Goal: Task Accomplishment & Management: Manage account settings

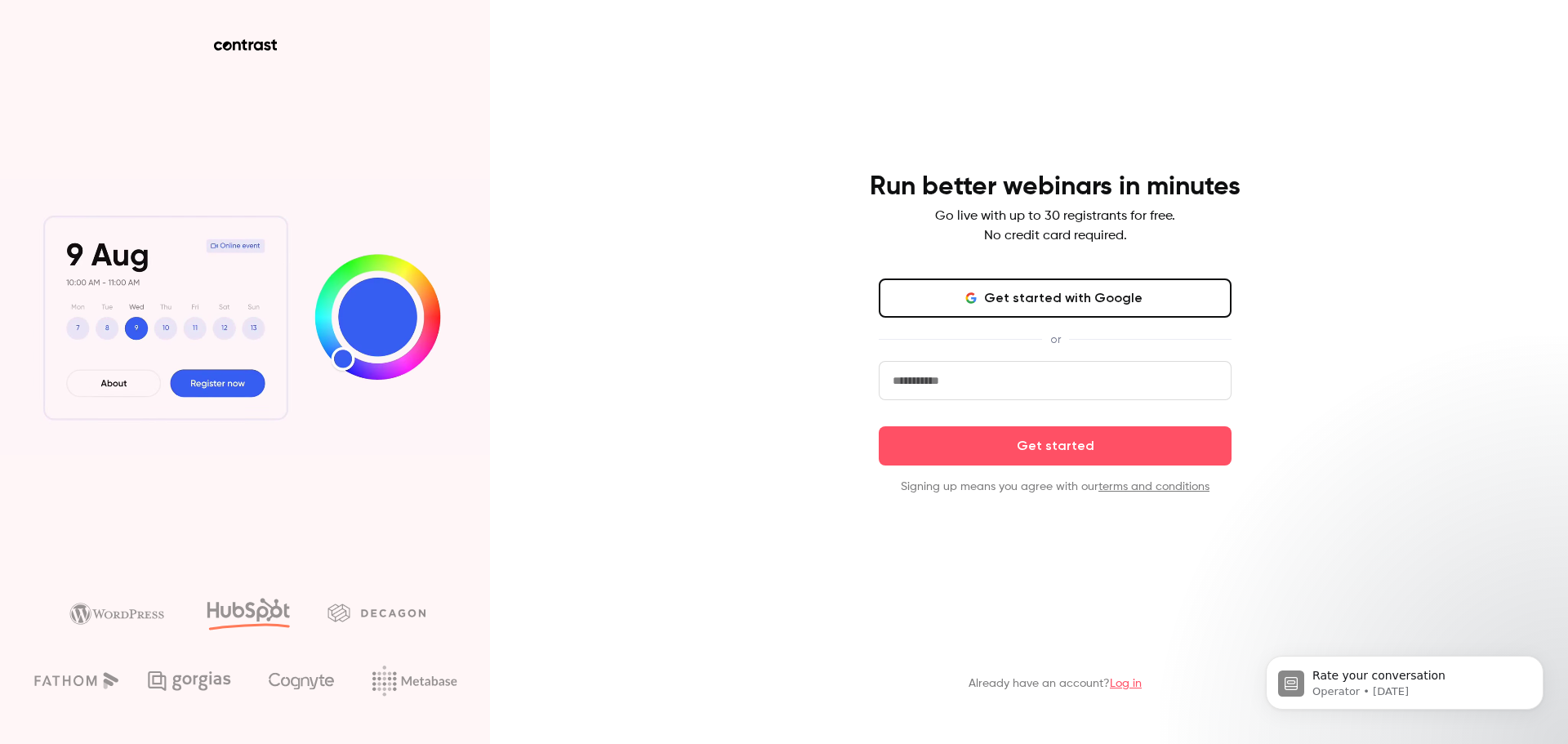
click at [1068, 388] on input "email" at bounding box center [1055, 380] width 353 height 39
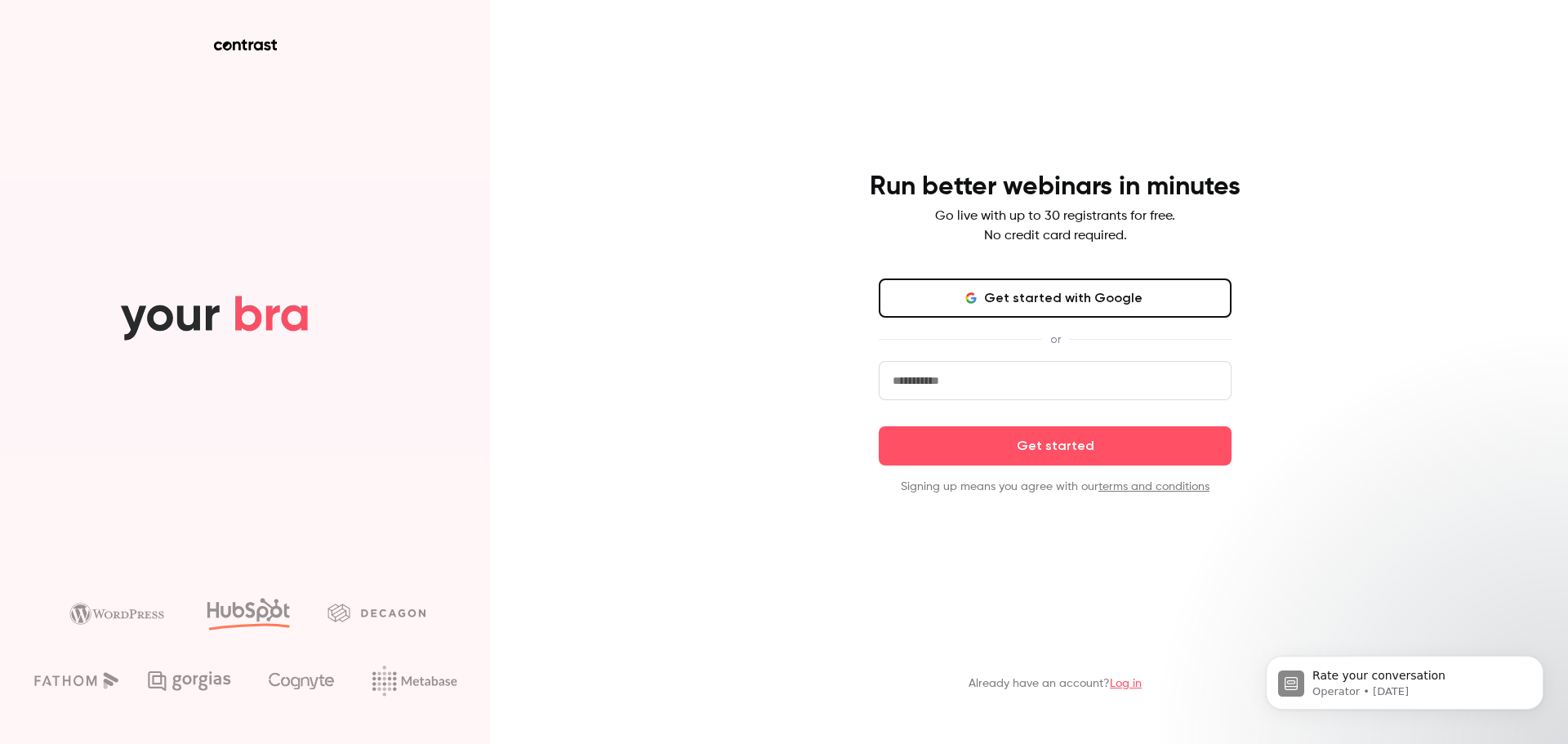
type input "**********"
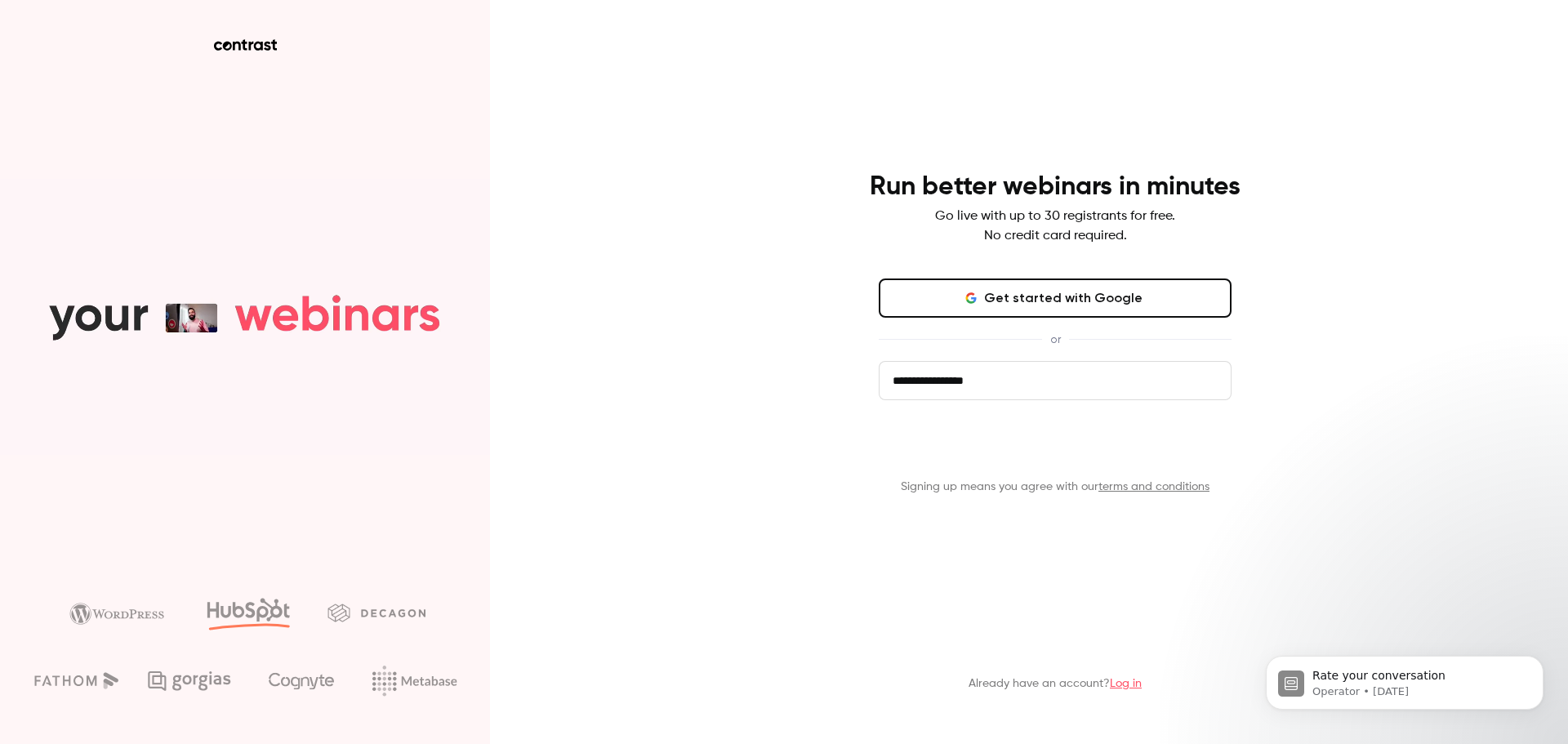
click at [1060, 451] on button "Get started" at bounding box center [1055, 446] width 353 height 39
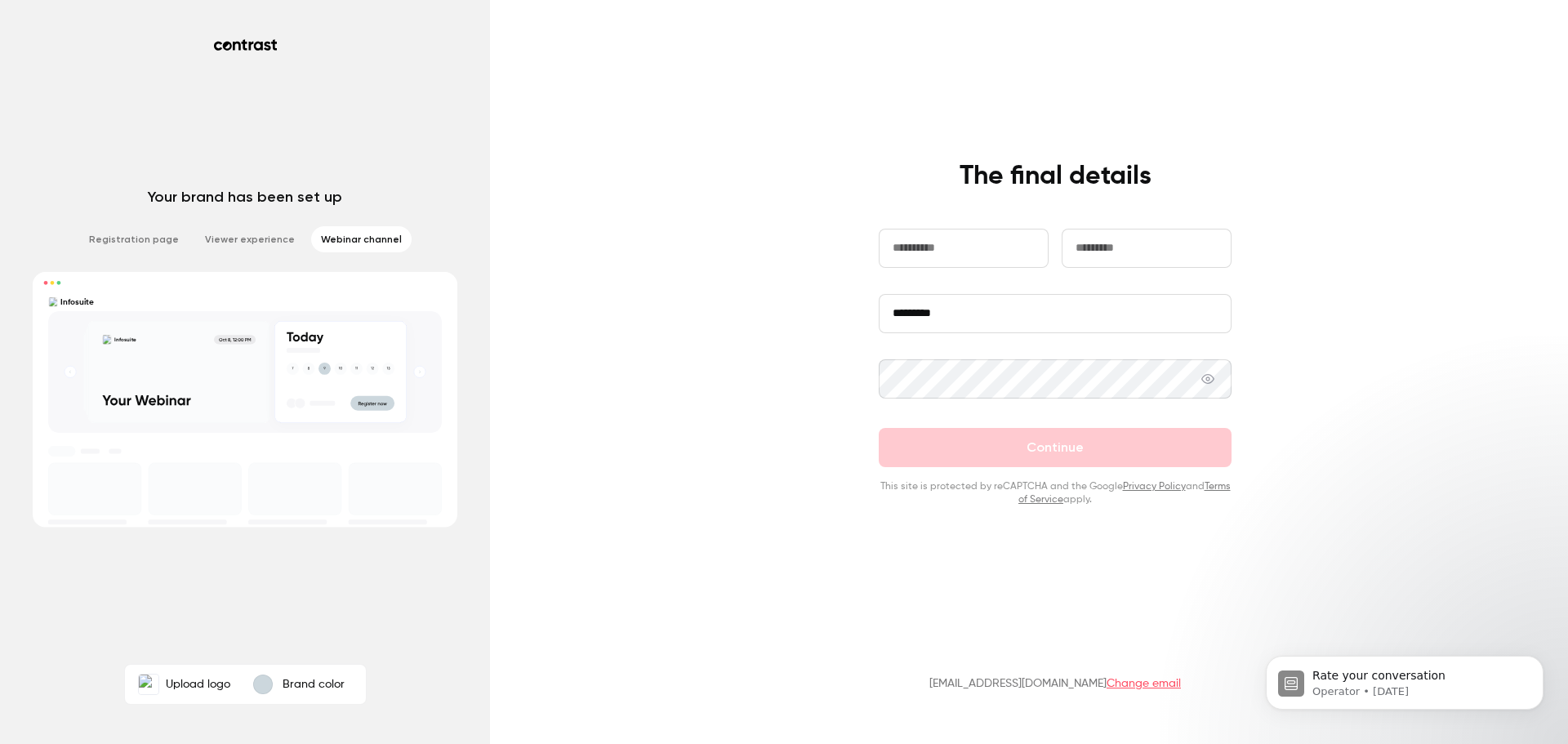
click at [1002, 254] on input "text" at bounding box center [964, 248] width 170 height 39
type input "**********"
type input "******"
click at [917, 314] on input "*********" at bounding box center [1055, 313] width 353 height 39
click at [954, 323] on input "*********" at bounding box center [1055, 313] width 353 height 39
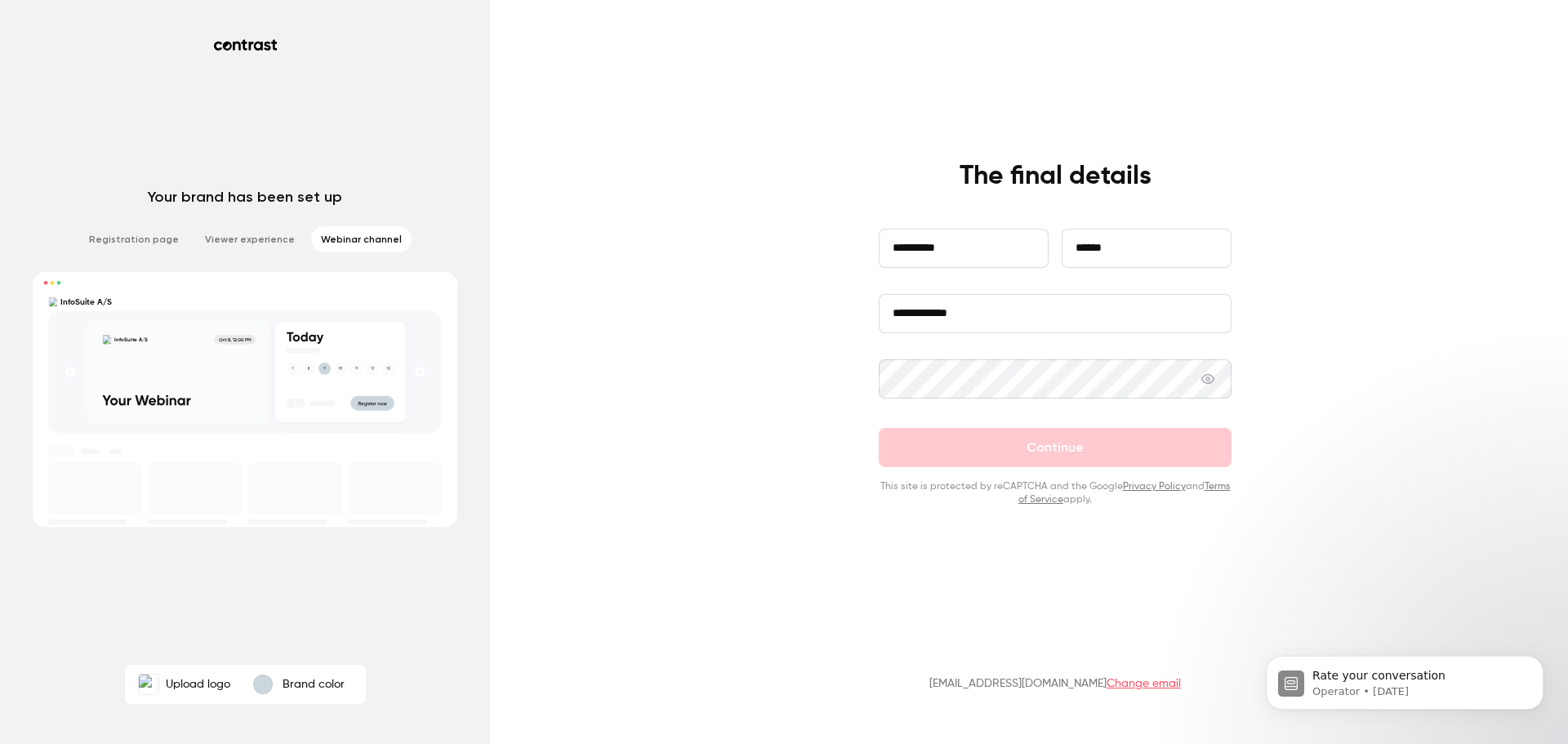
type input "**********"
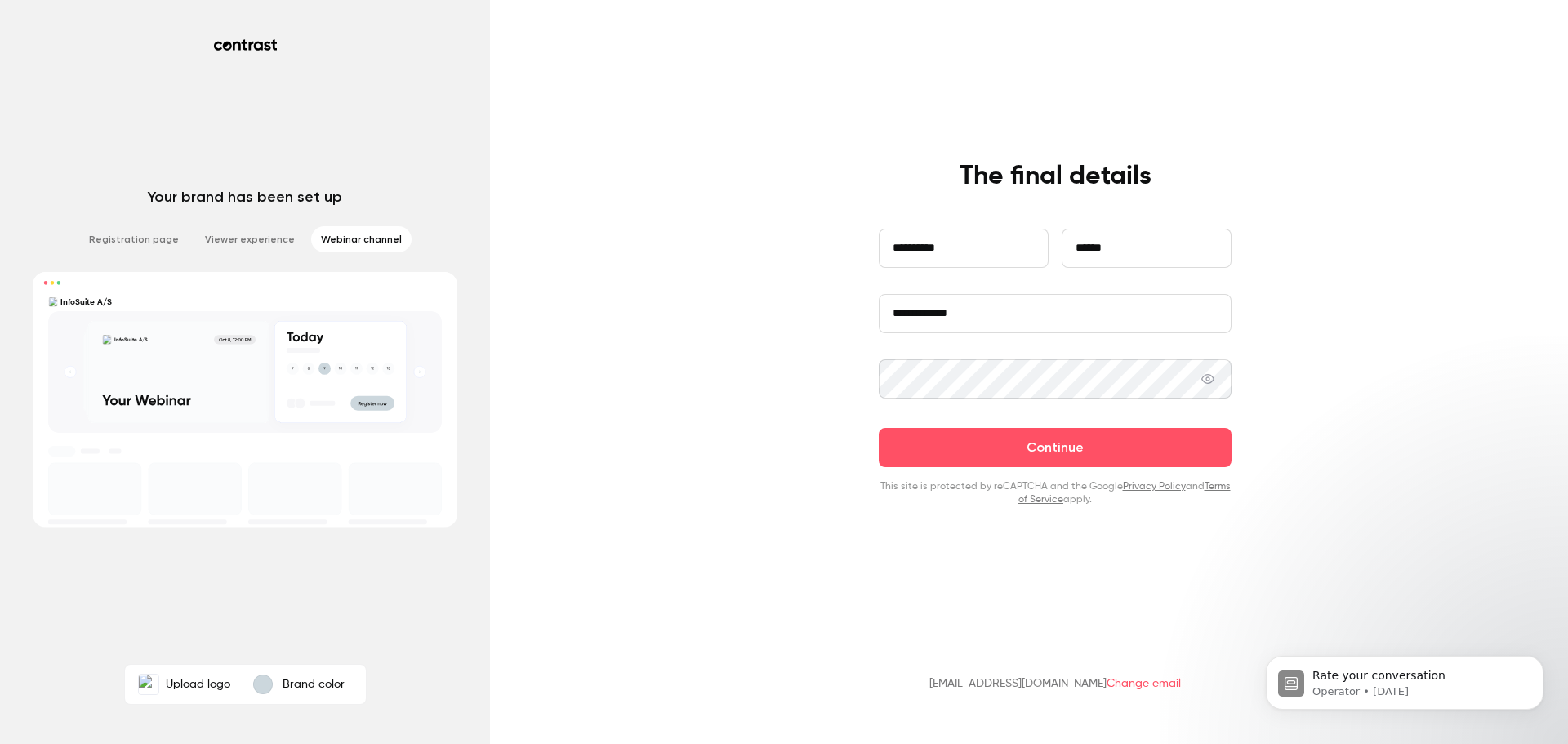
click at [1343, 358] on div "**********" at bounding box center [784, 372] width 1568 height 744
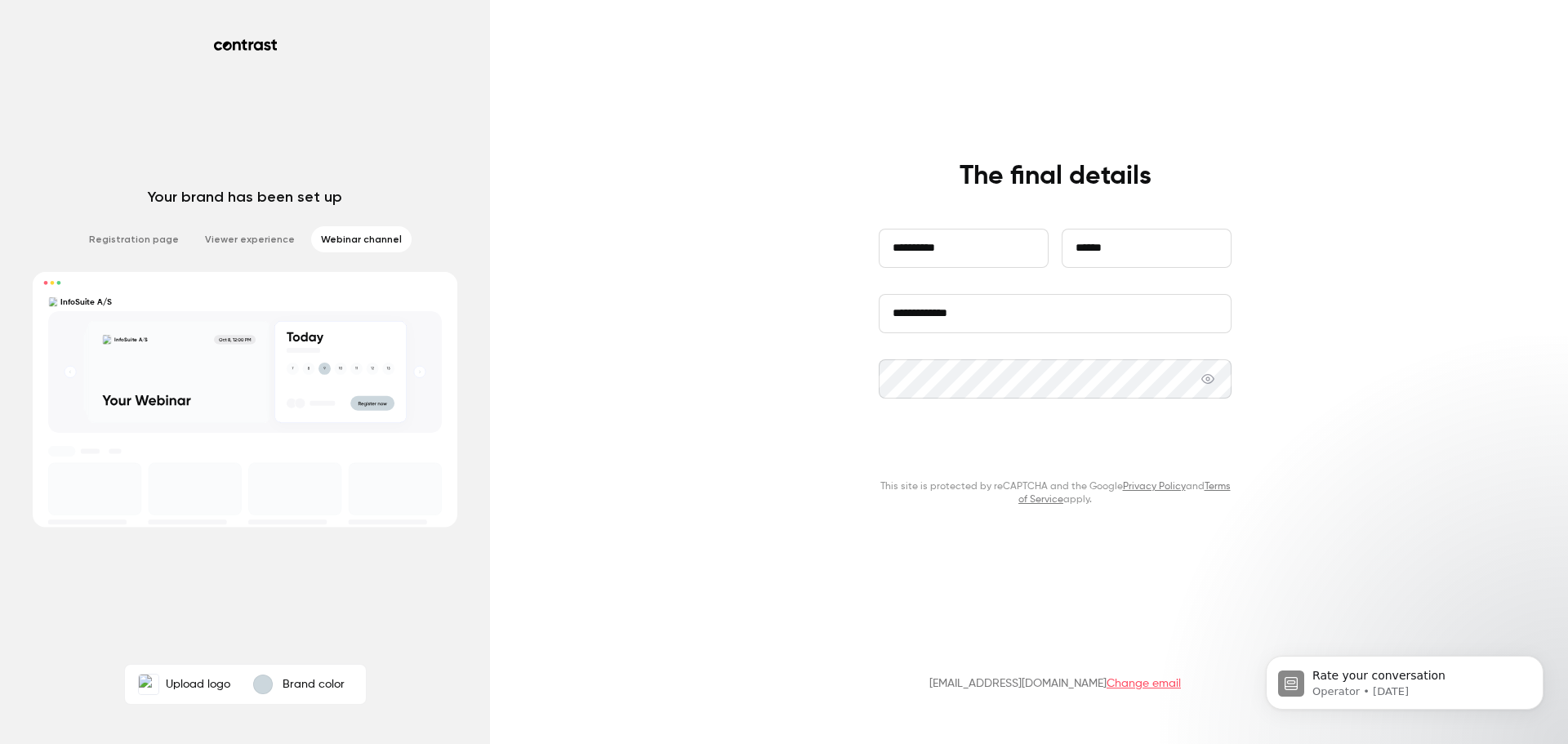
click at [1213, 443] on button "Continue" at bounding box center [1055, 448] width 353 height 39
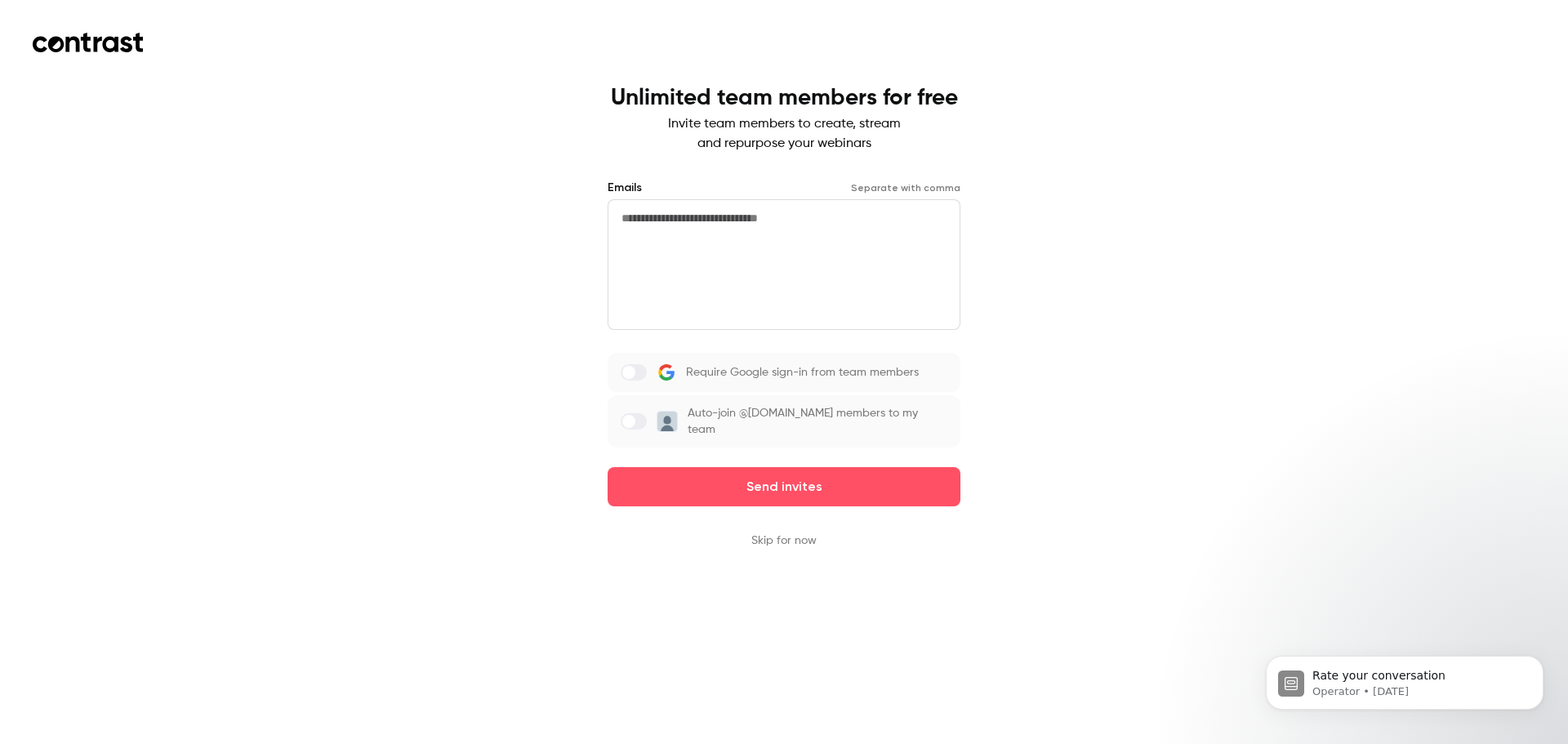
click at [783, 532] on button "Skip for now" at bounding box center [784, 540] width 65 height 16
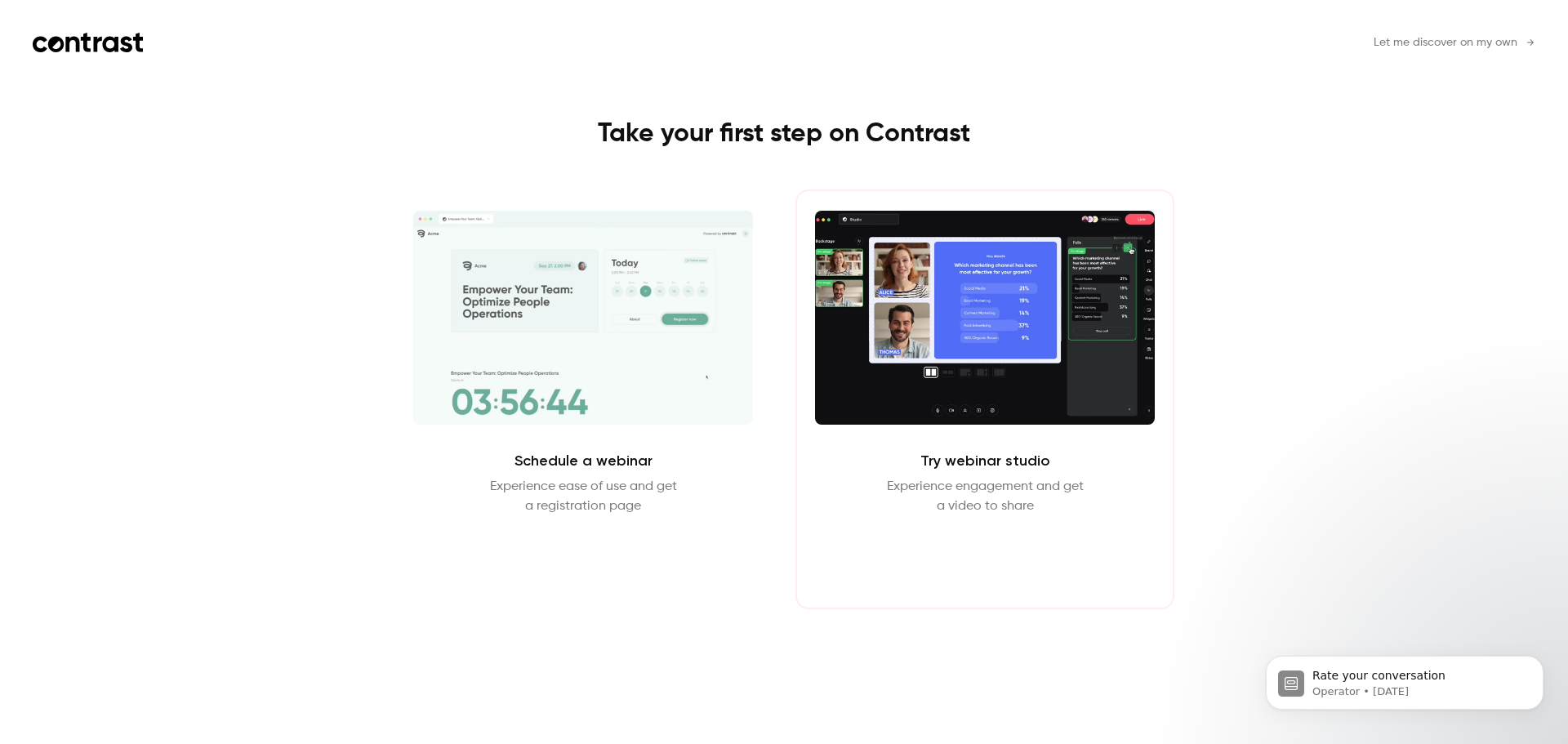
click at [987, 564] on button "Enter Studio" at bounding box center [985, 555] width 105 height 39
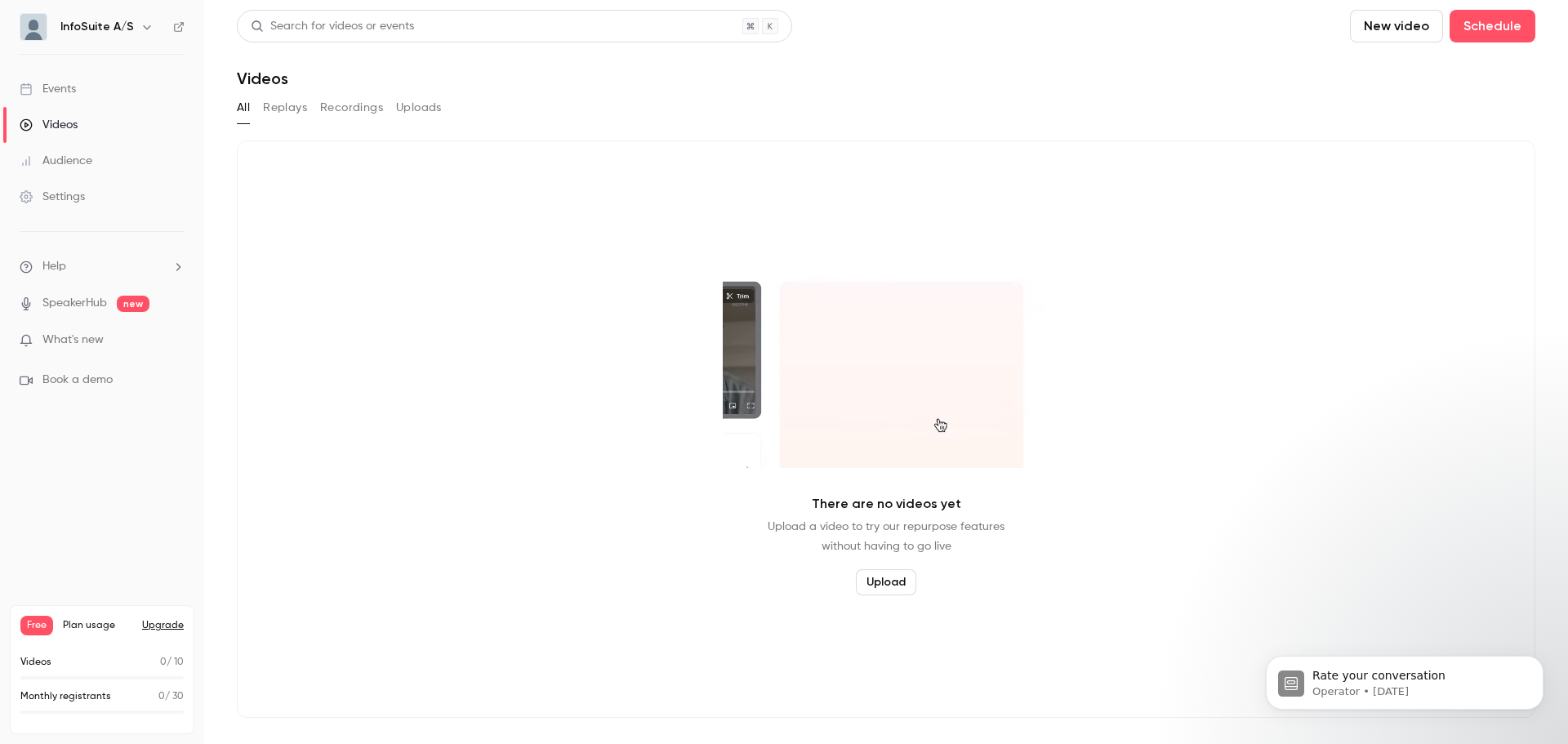
click at [86, 343] on span "What's new" at bounding box center [73, 340] width 61 height 17
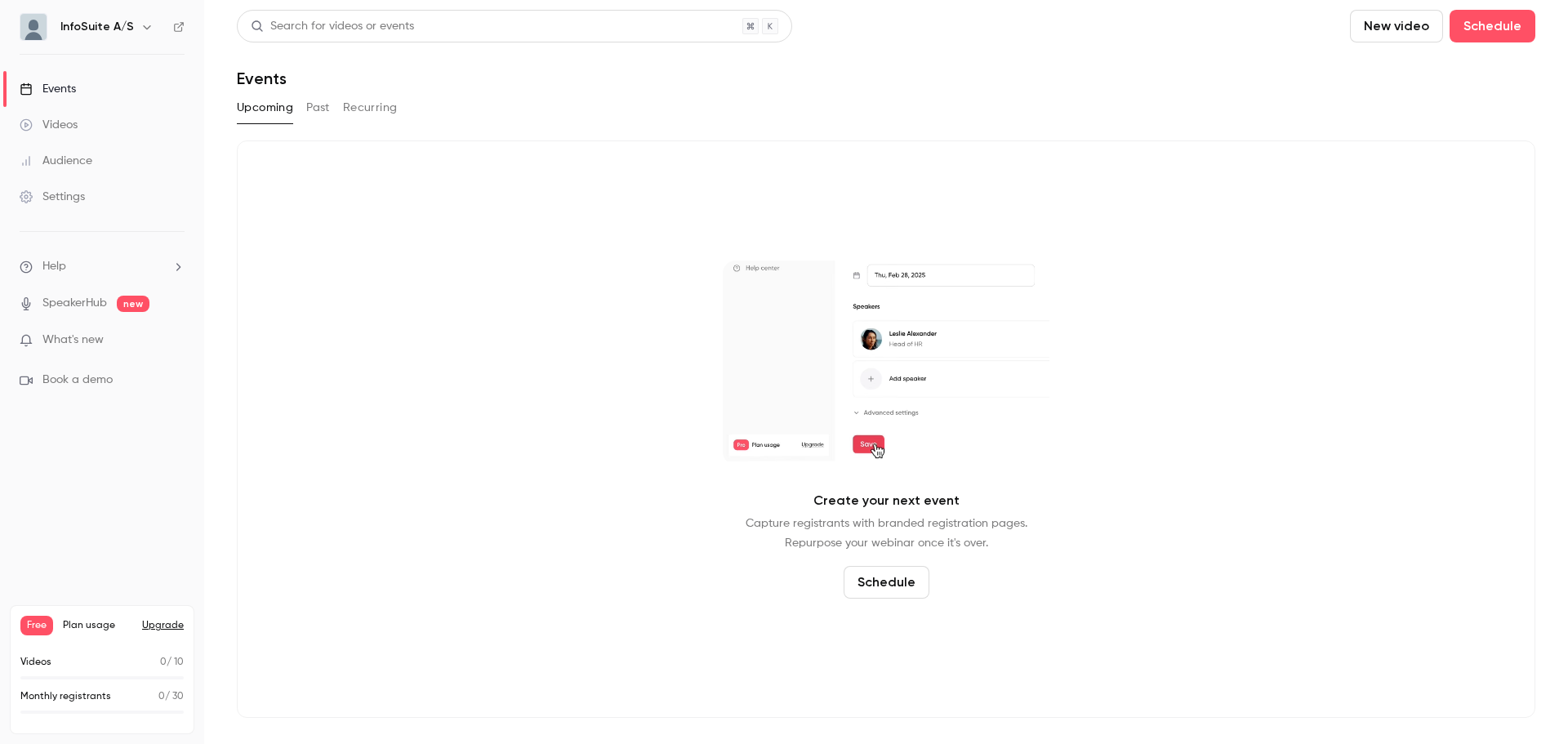
click at [143, 28] on icon "button" at bounding box center [146, 27] width 8 height 4
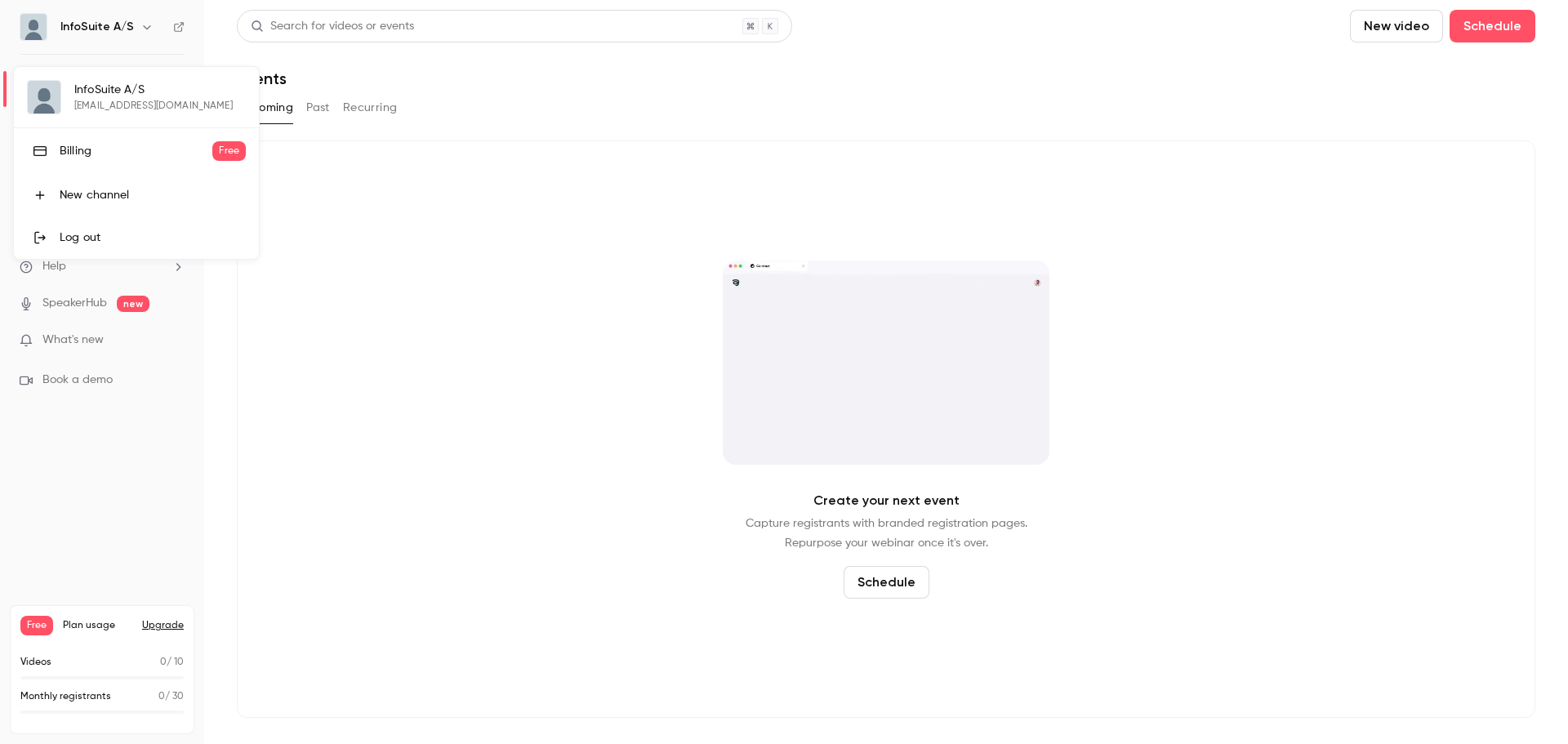
click at [142, 28] on div at bounding box center [784, 372] width 1568 height 744
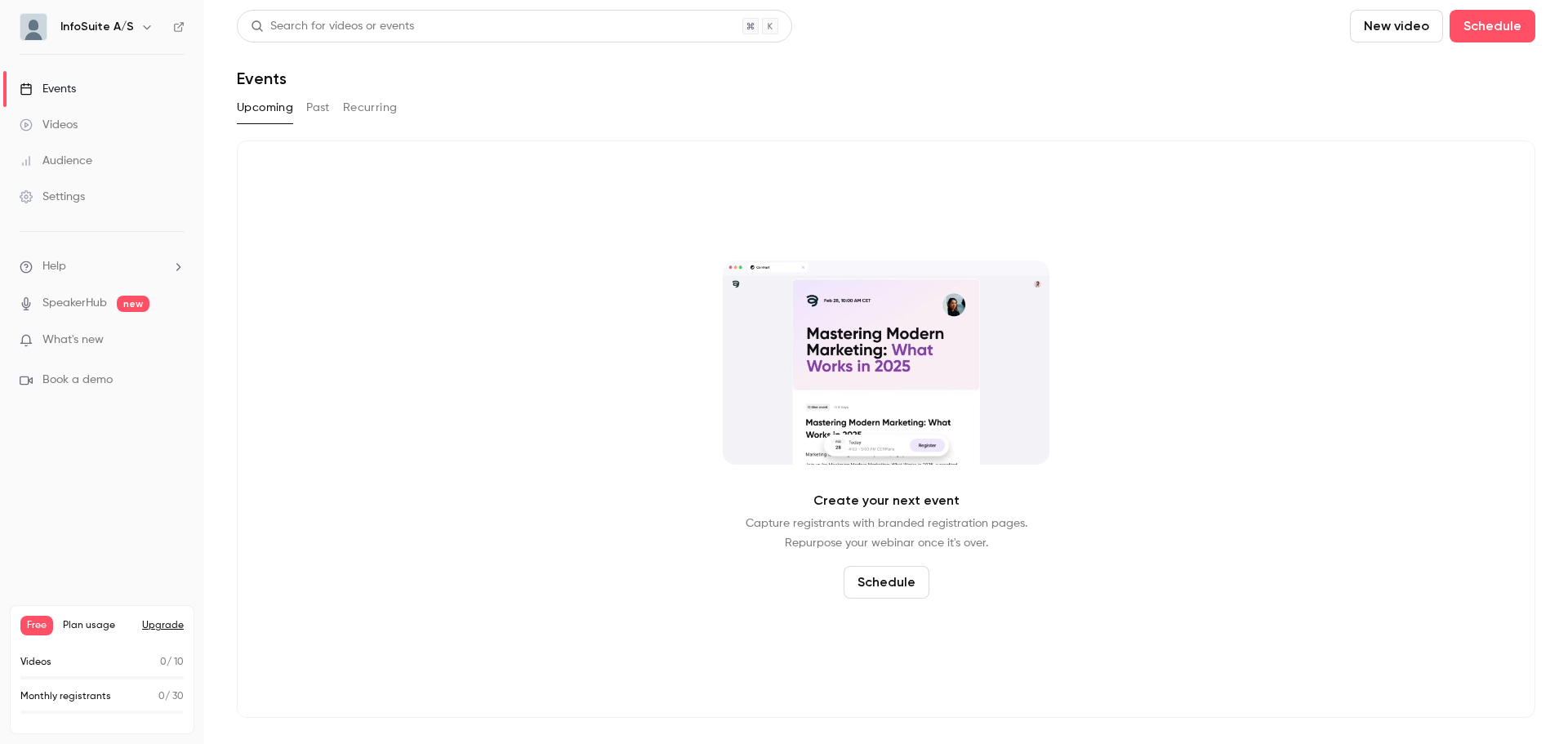
click at [119, 205] on link "Settings" at bounding box center [102, 196] width 204 height 36
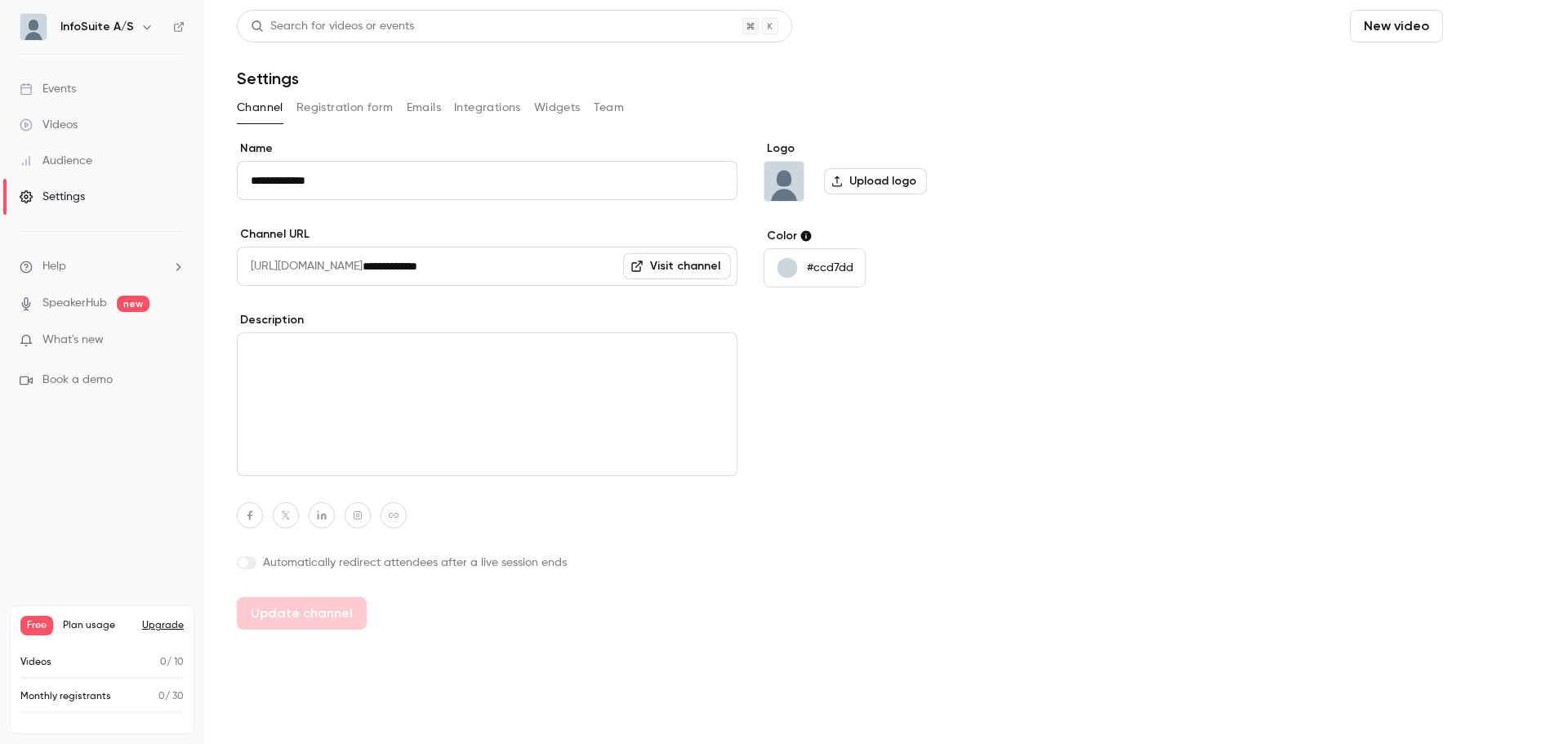
click at [1480, 27] on button "Schedule" at bounding box center [1492, 26] width 86 height 33
click at [1254, 106] on div at bounding box center [784, 372] width 1568 height 744
click at [51, 97] on link "Events" at bounding box center [102, 89] width 204 height 36
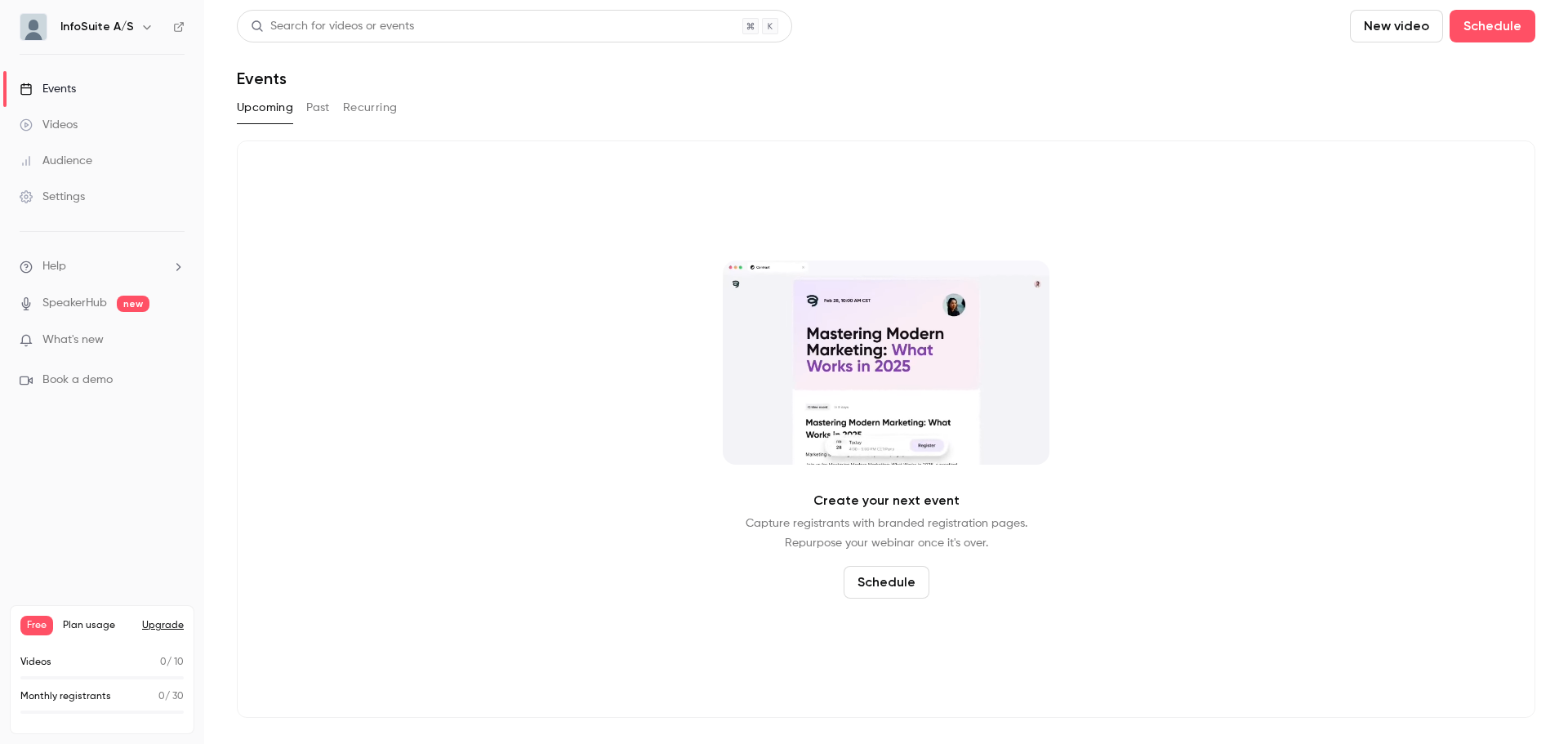
click at [1393, 26] on button "New video" at bounding box center [1396, 26] width 93 height 33
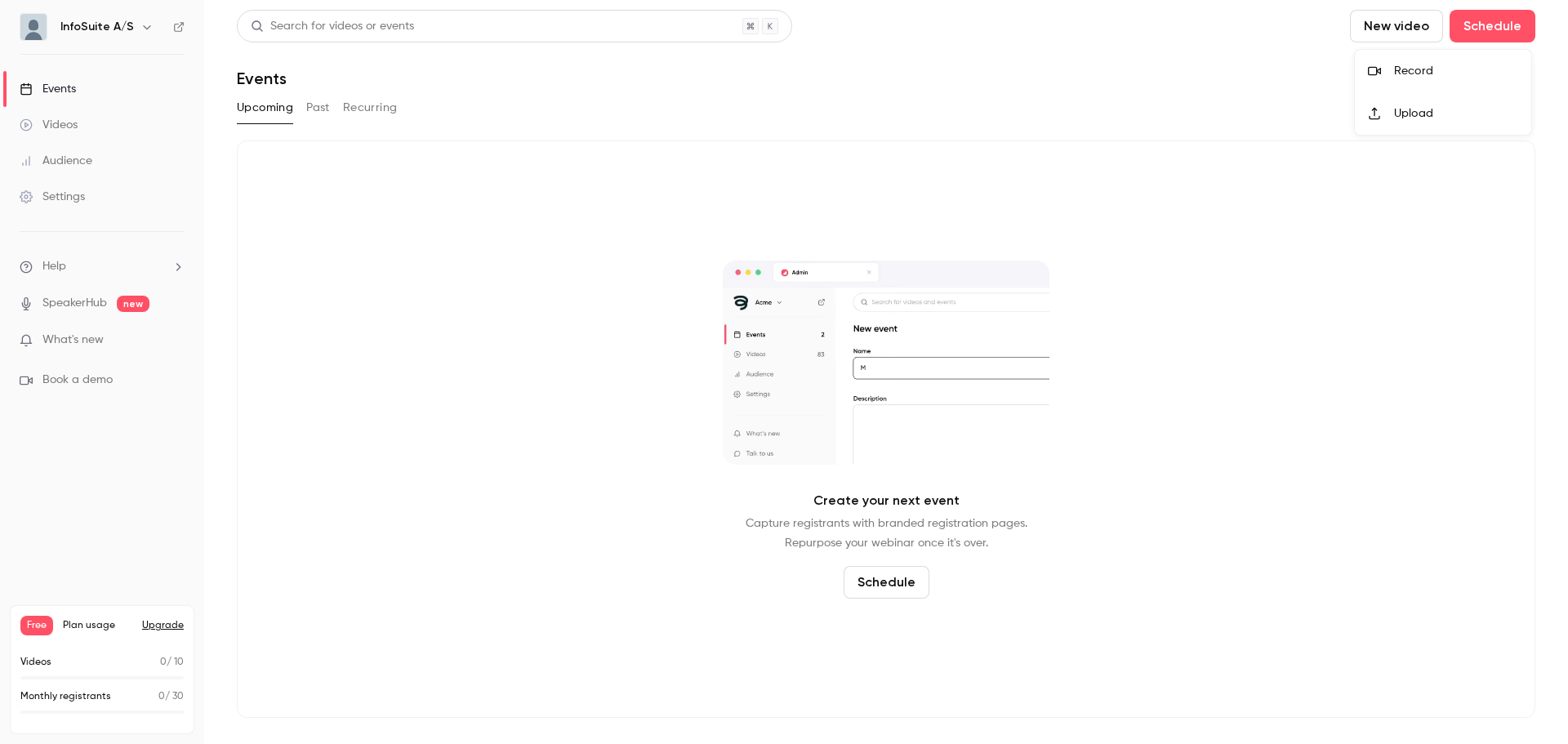
click at [1198, 55] on div at bounding box center [784, 372] width 1568 height 744
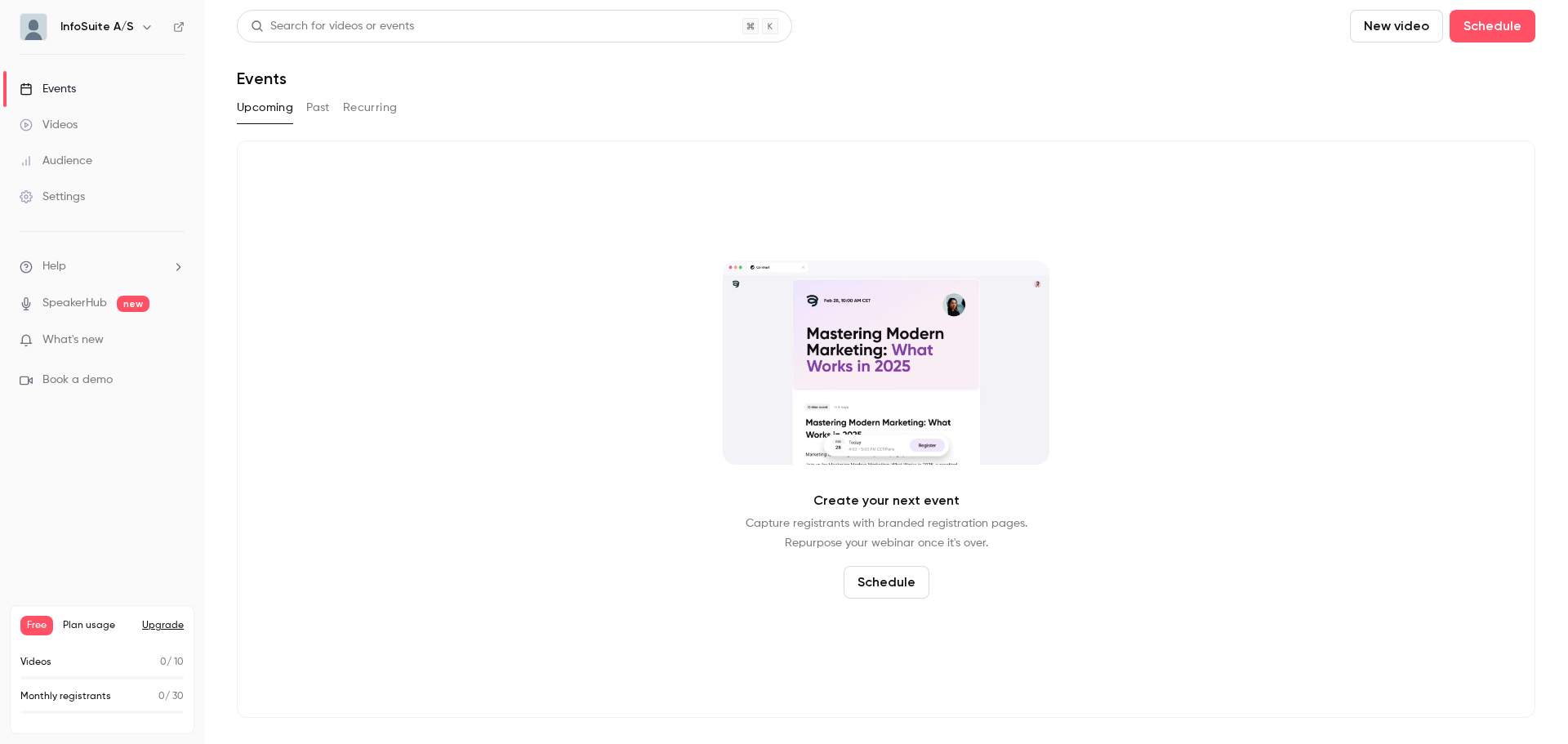
click at [71, 261] on li "Help" at bounding box center [102, 266] width 165 height 17
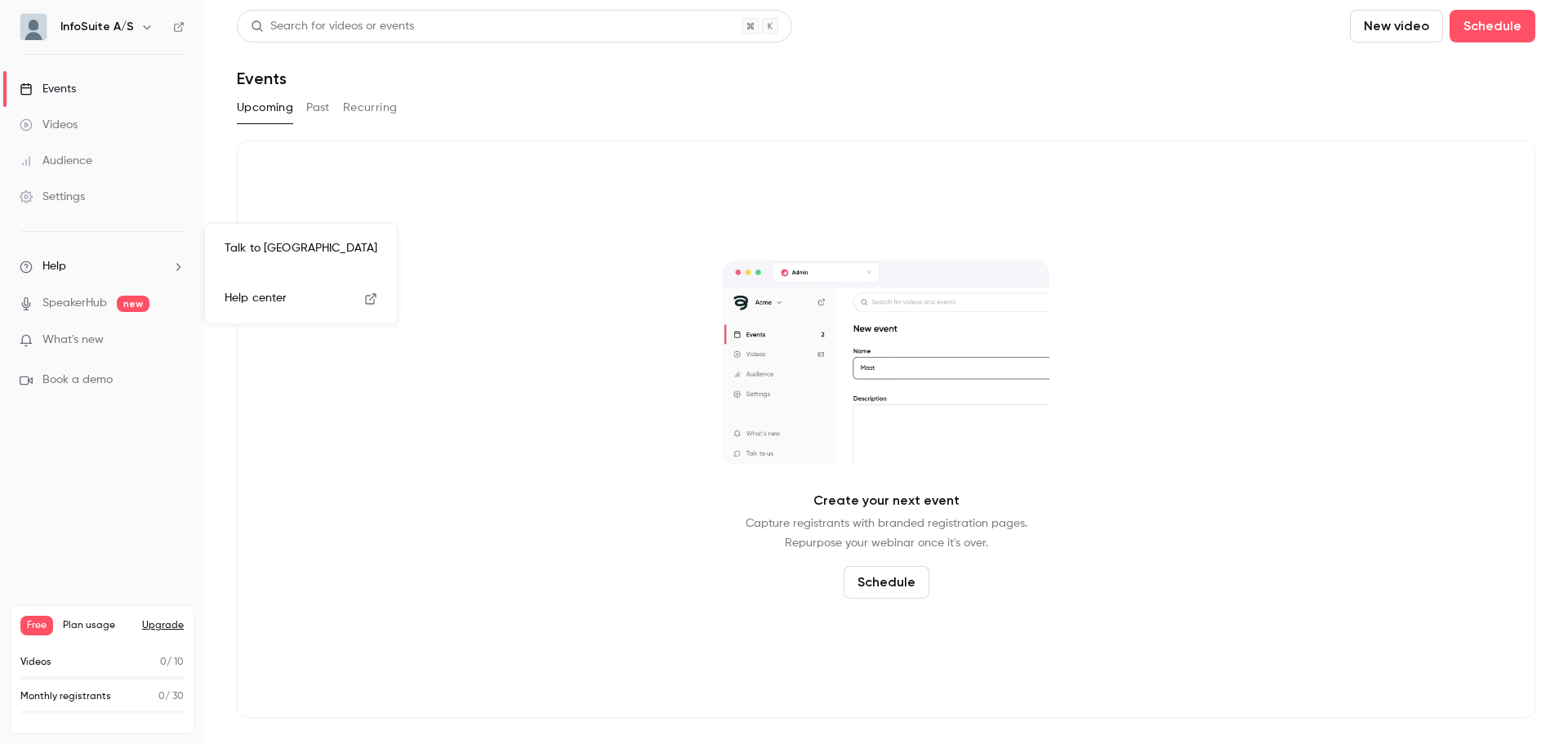
click at [71, 261] on div at bounding box center [784, 372] width 1568 height 744
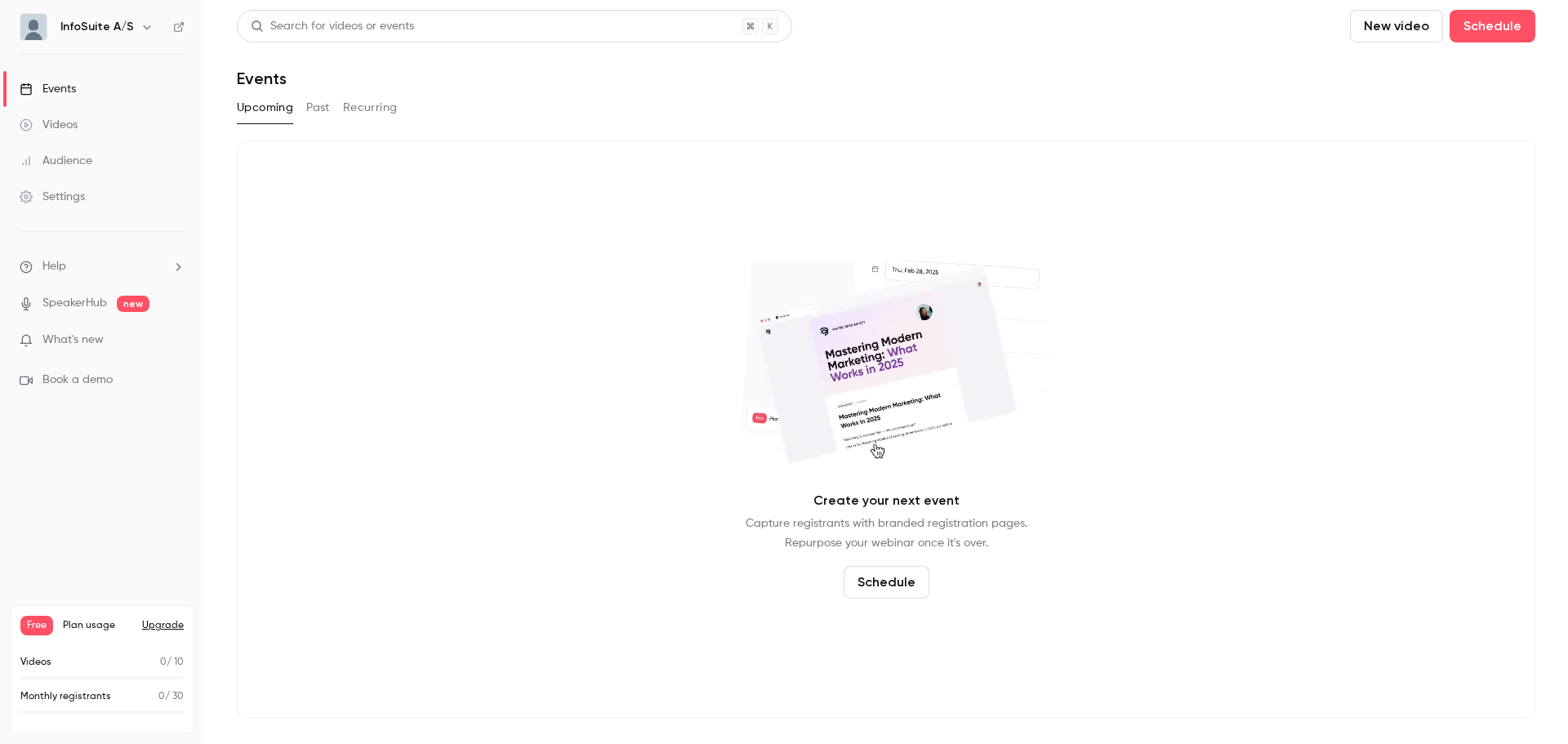
click at [525, 229] on div "Create your next event Capture registrants with branded registration pages. Rep…" at bounding box center [886, 429] width 1299 height 578
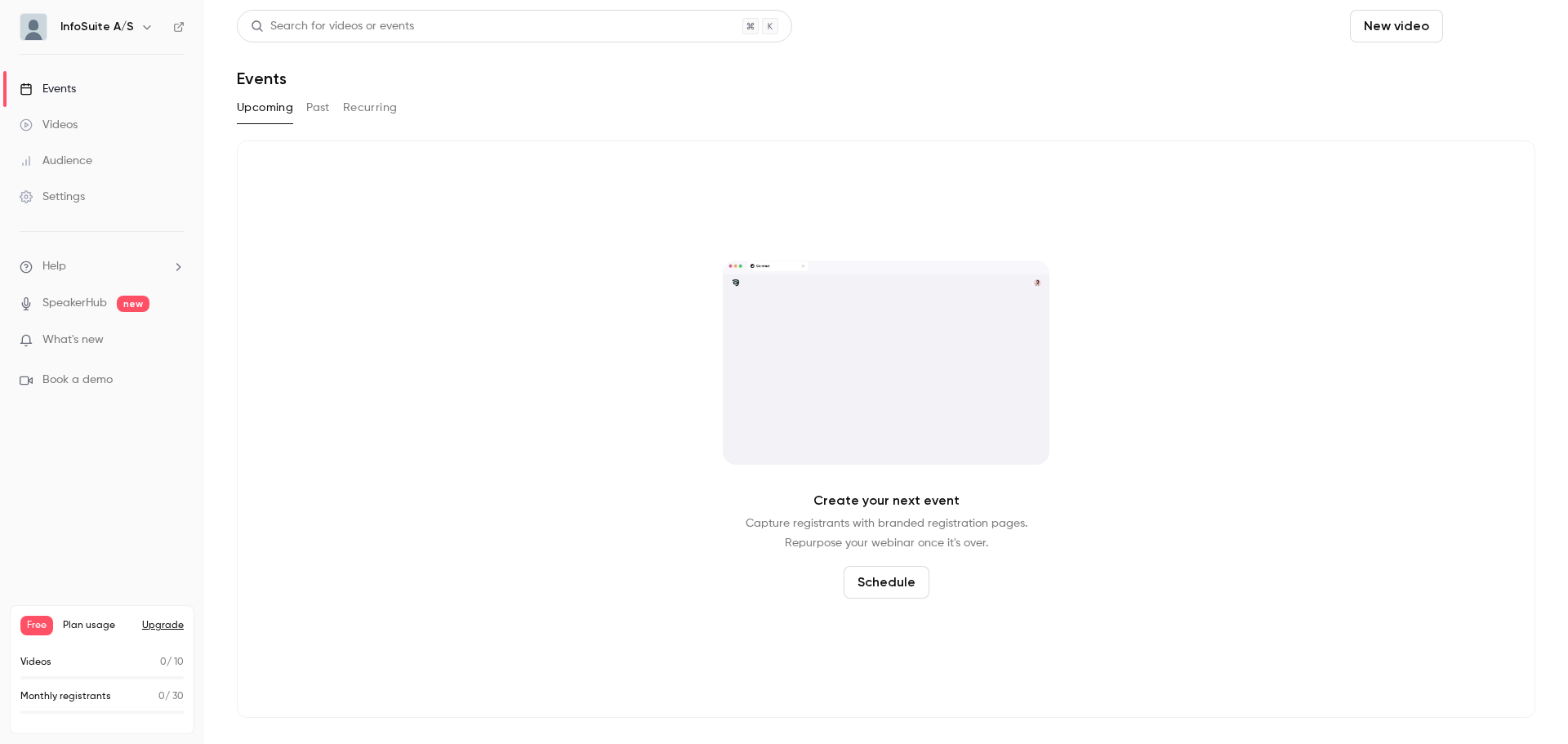
click at [1514, 24] on button "Schedule" at bounding box center [1492, 26] width 86 height 33
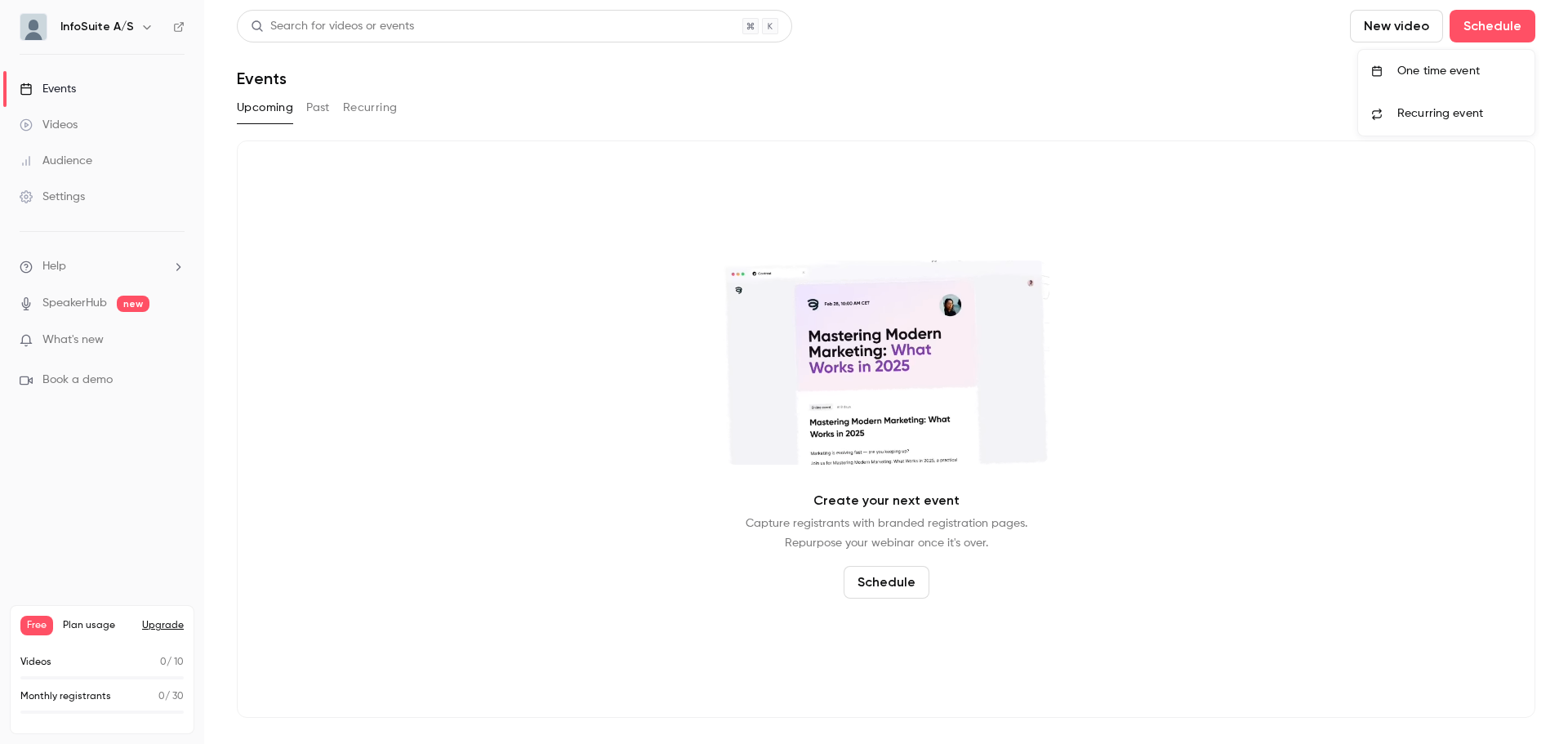
click at [1461, 72] on div "One time event" at bounding box center [1459, 71] width 124 height 16
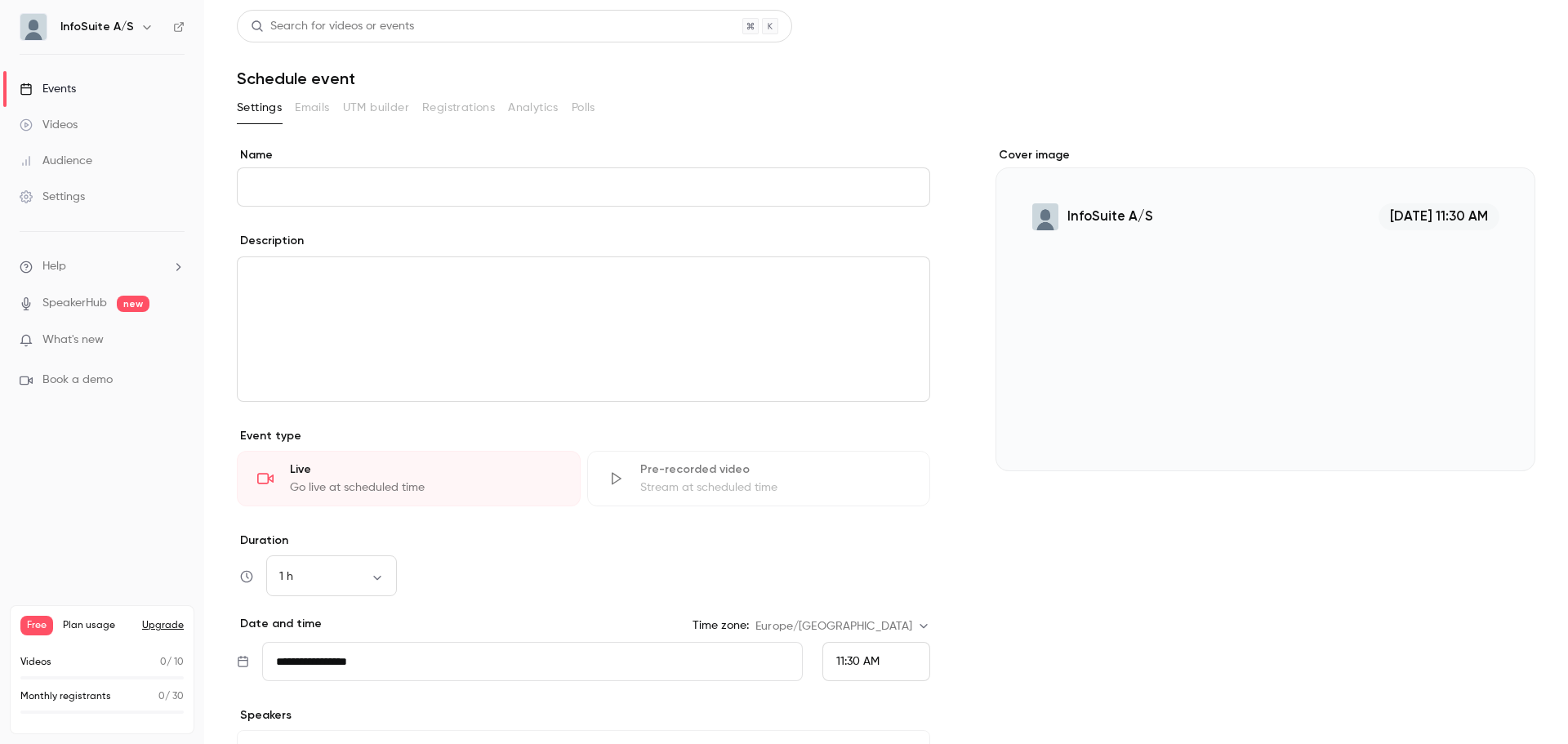
click at [96, 153] on link "Audience" at bounding box center [102, 160] width 204 height 36
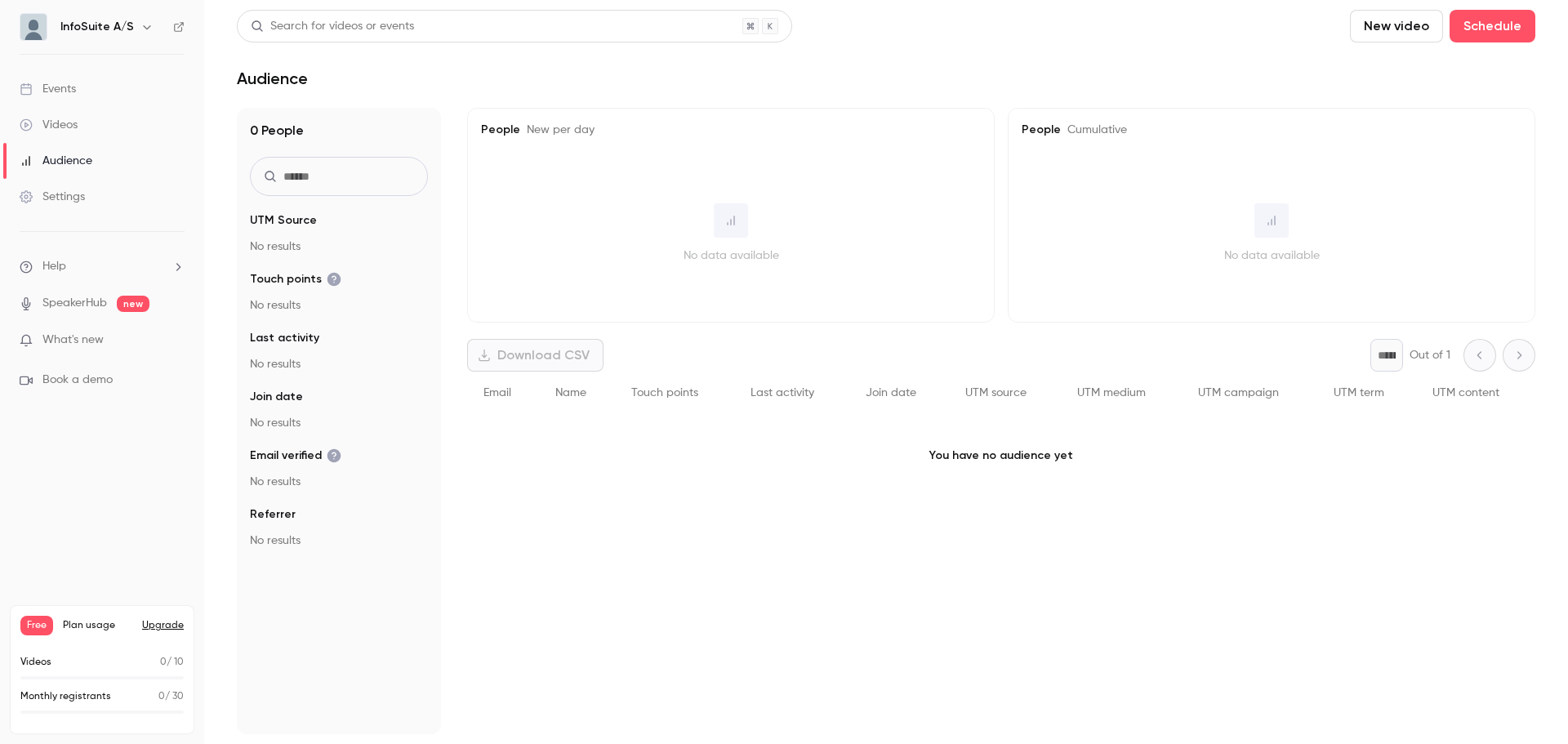
click at [97, 205] on link "Settings" at bounding box center [102, 196] width 204 height 36
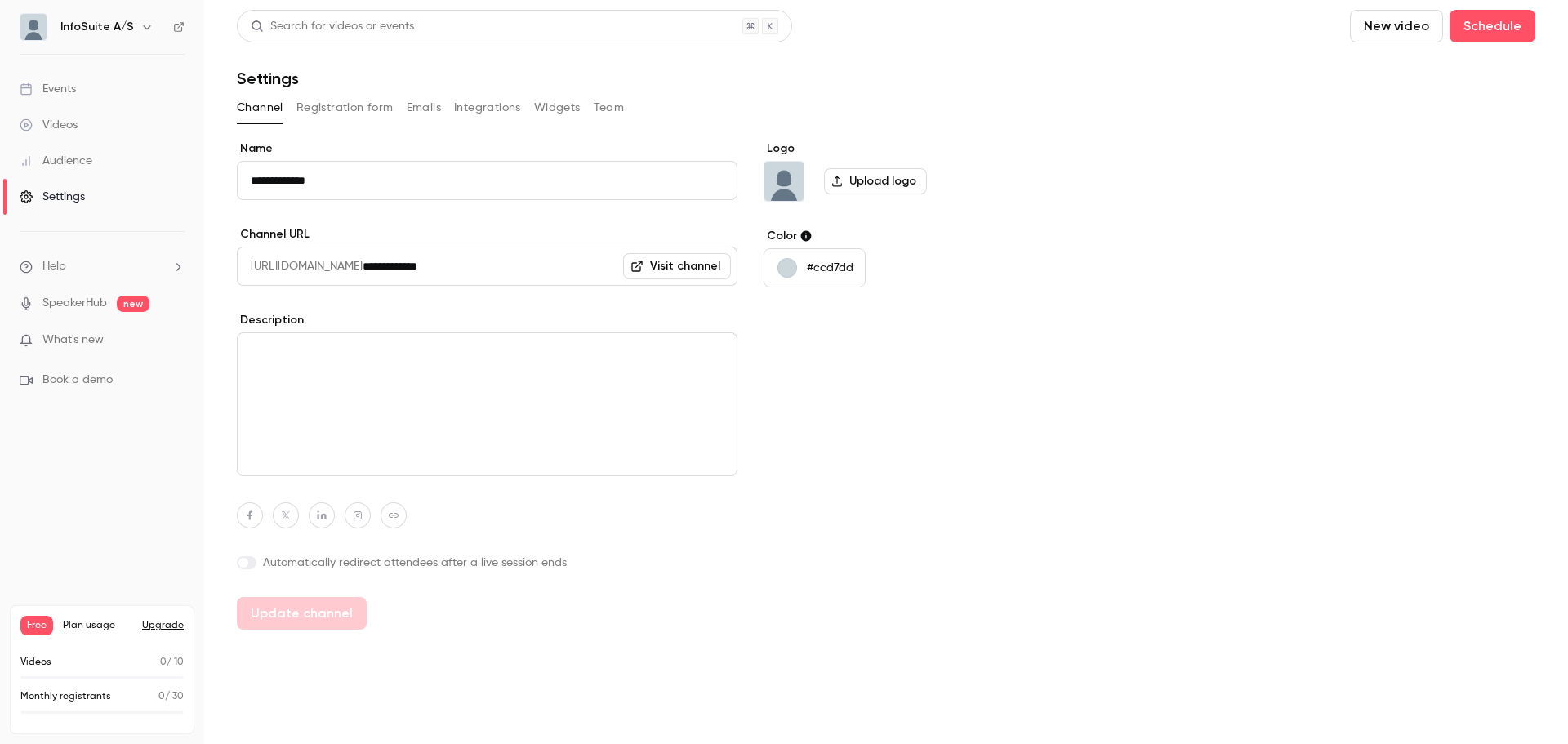
click at [342, 102] on button "Registration form" at bounding box center [345, 107] width 97 height 26
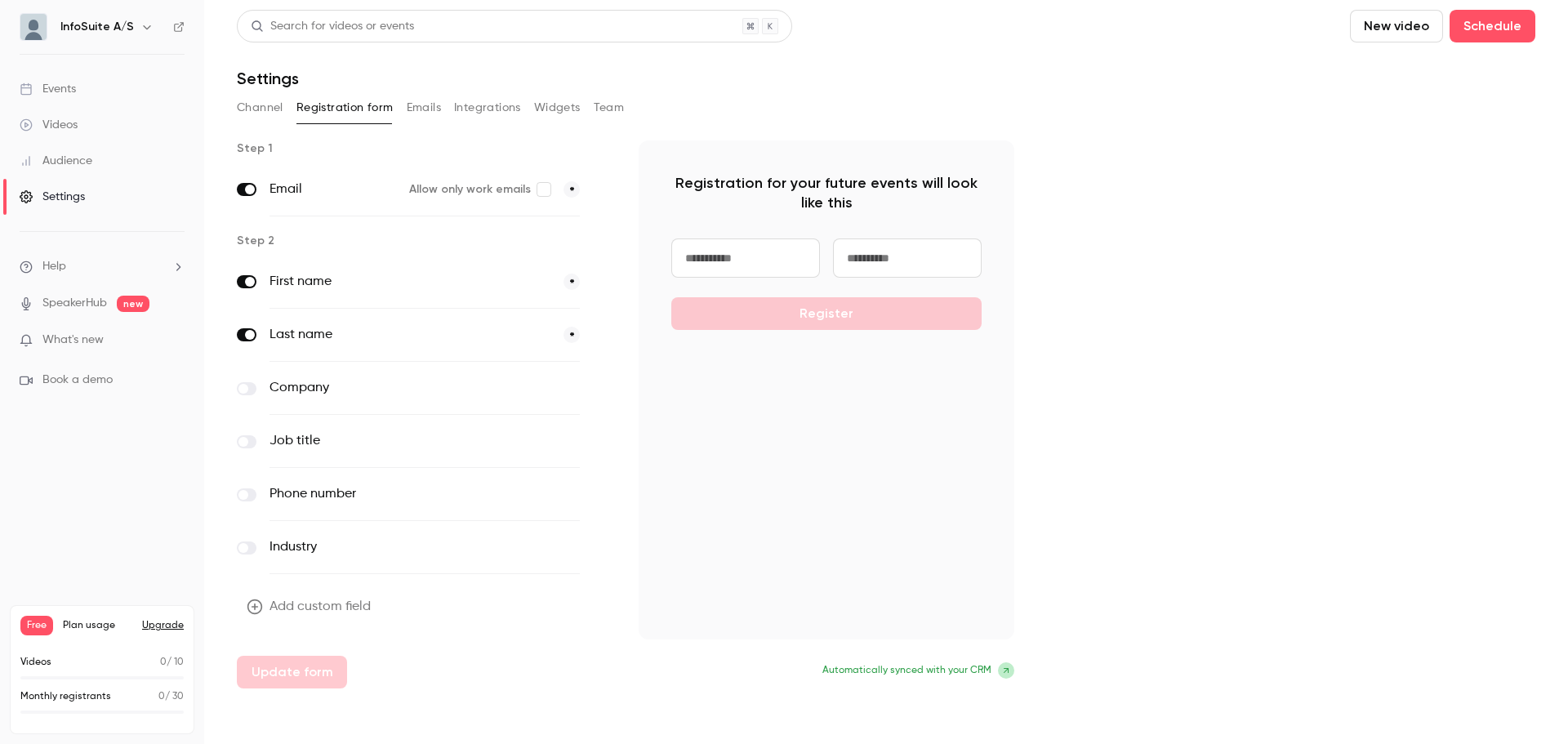
click at [604, 392] on icon "button" at bounding box center [603, 389] width 10 height 10
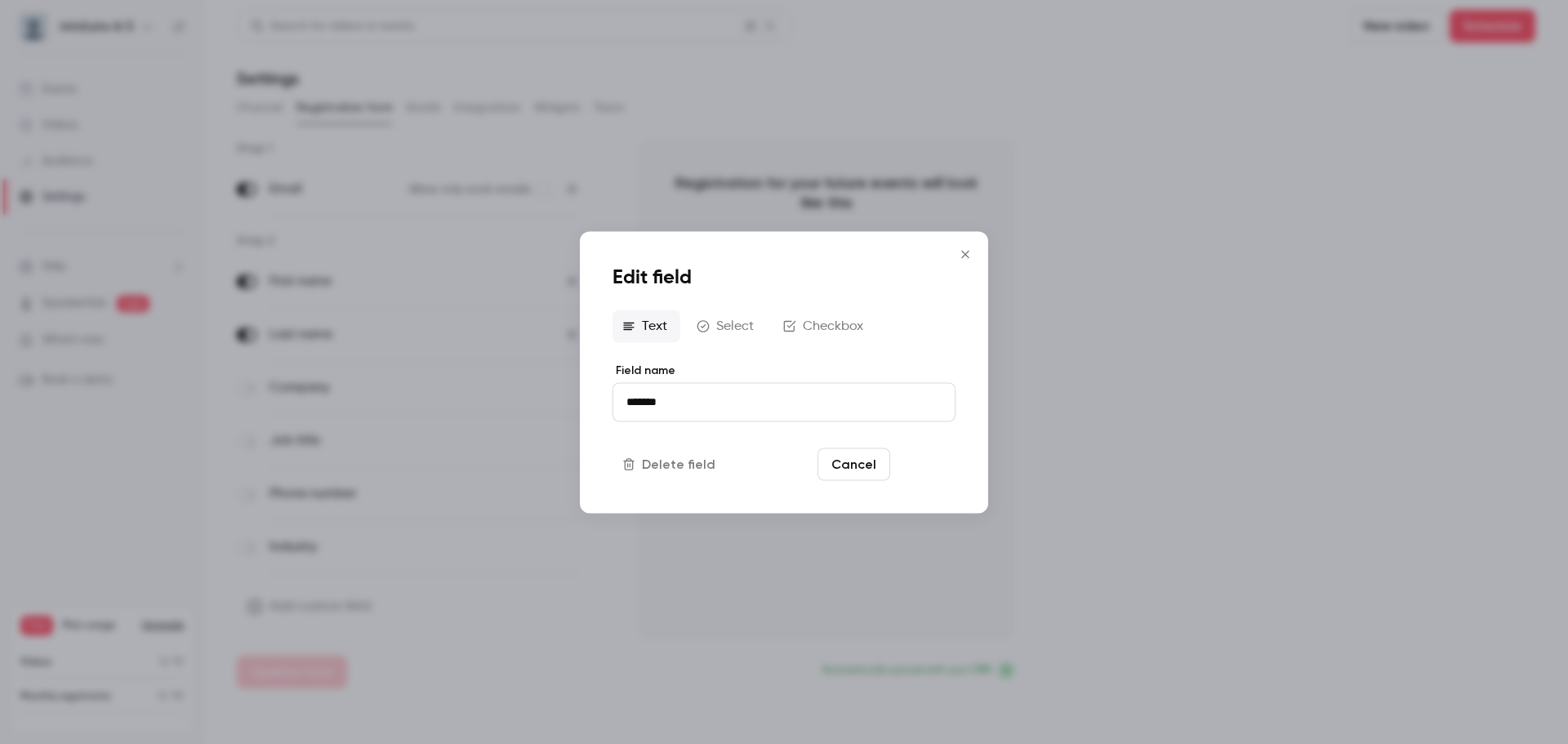
click at [919, 476] on button "Save" at bounding box center [926, 464] width 59 height 33
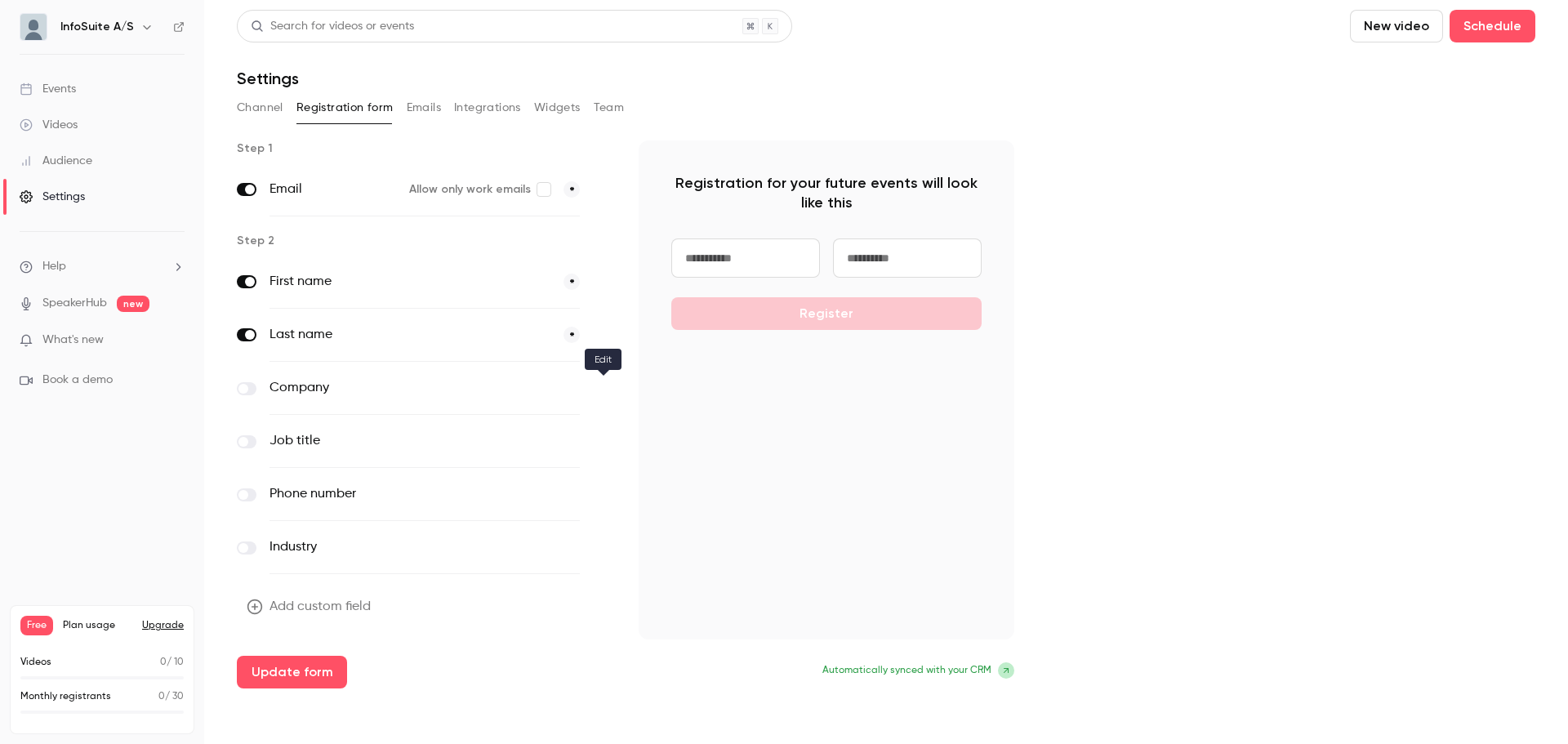
click at [608, 393] on button "button" at bounding box center [602, 388] width 19 height 19
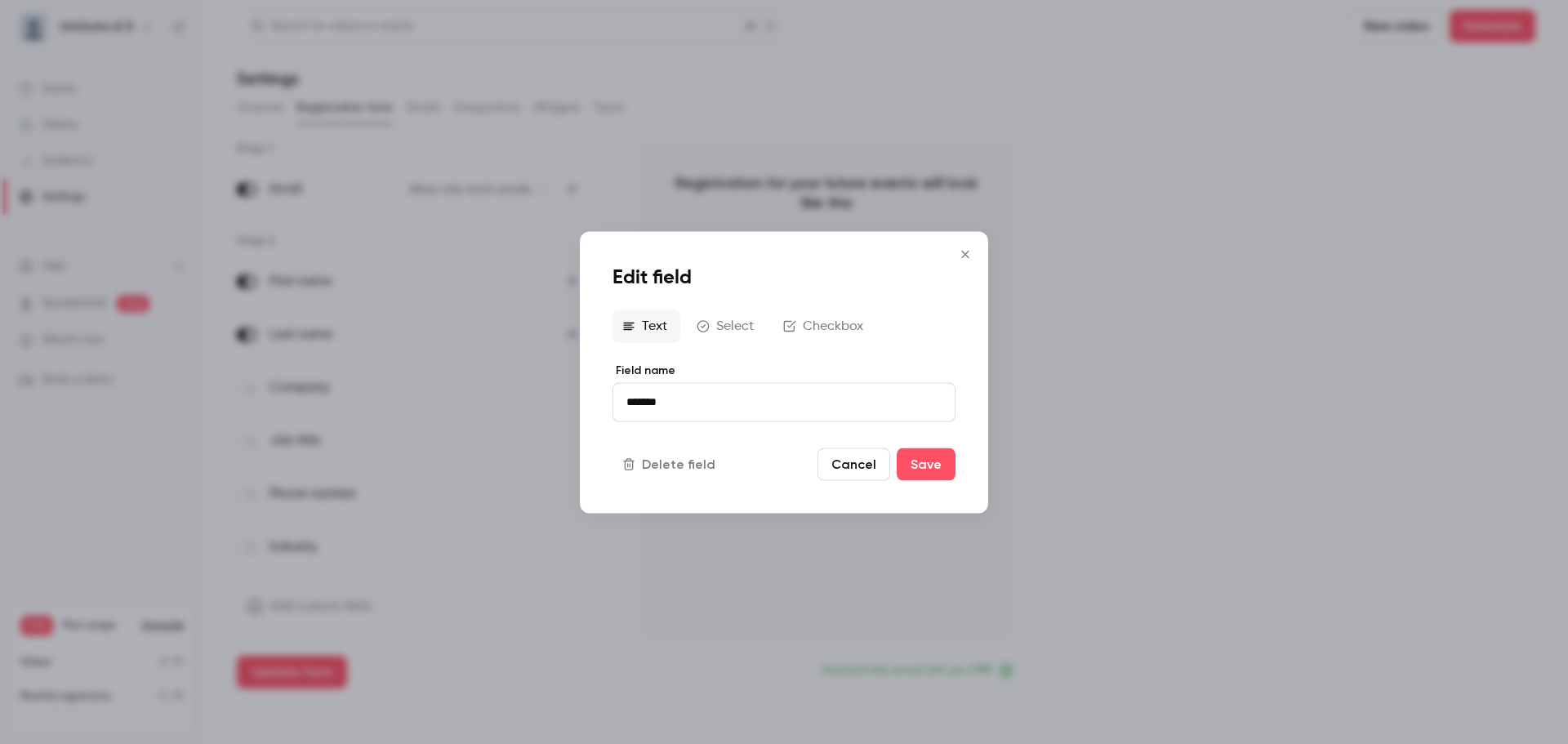
click at [639, 328] on button "Text" at bounding box center [646, 326] width 68 height 33
click at [717, 327] on button "Select" at bounding box center [726, 326] width 80 height 33
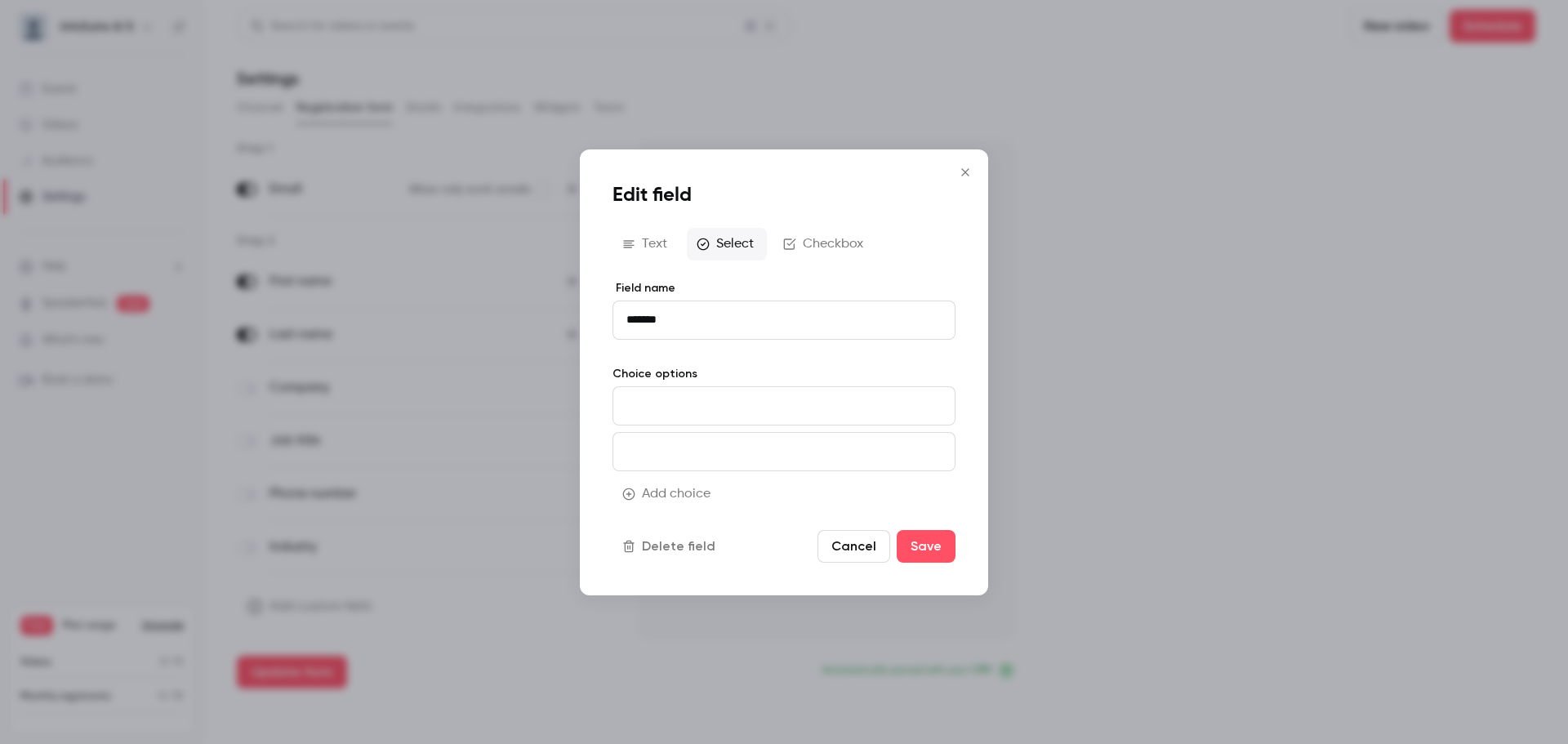
click at [807, 247] on button "Checkbox" at bounding box center [824, 244] width 103 height 33
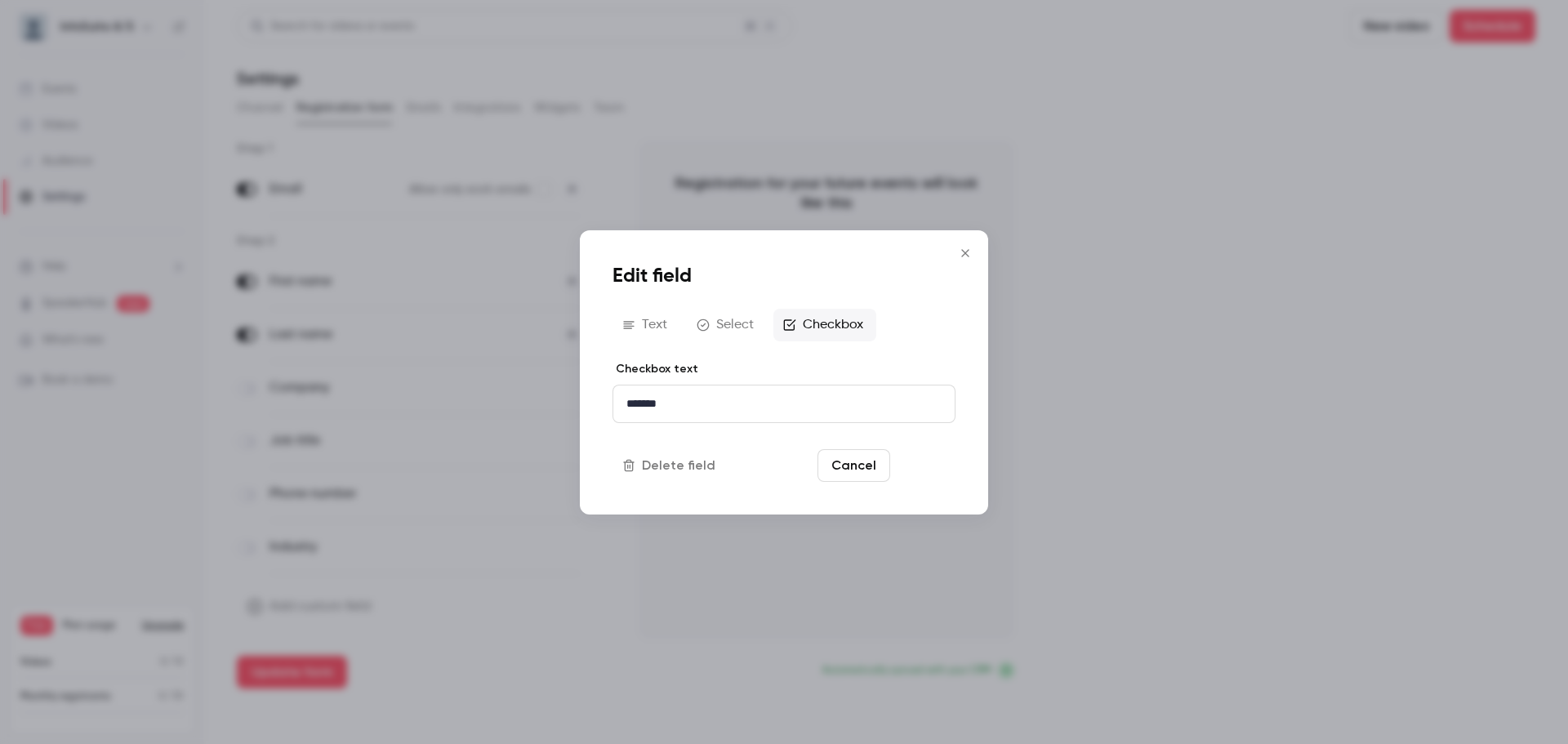
click at [909, 469] on button "Save" at bounding box center [926, 465] width 59 height 33
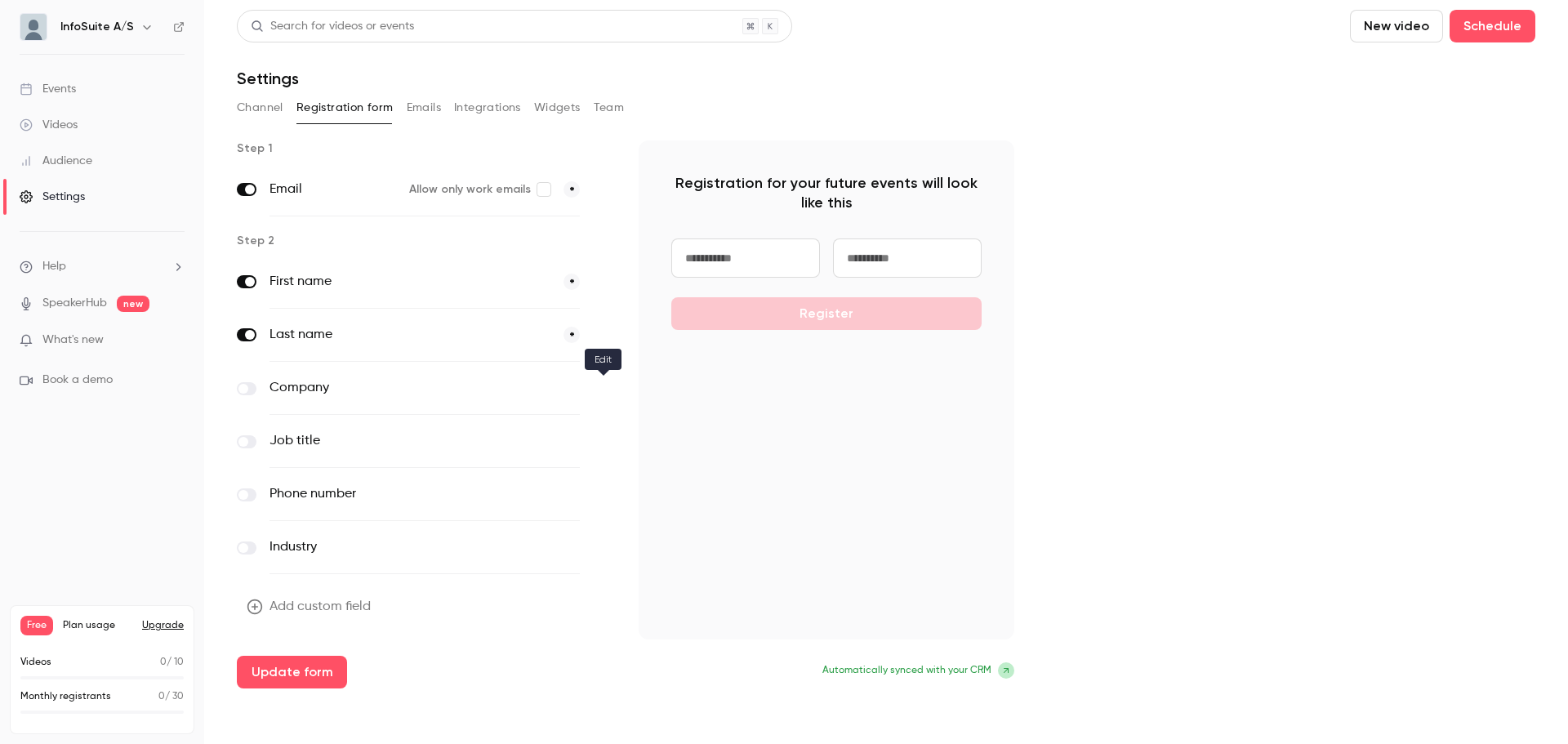
click at [598, 385] on icon "button" at bounding box center [603, 389] width 10 height 10
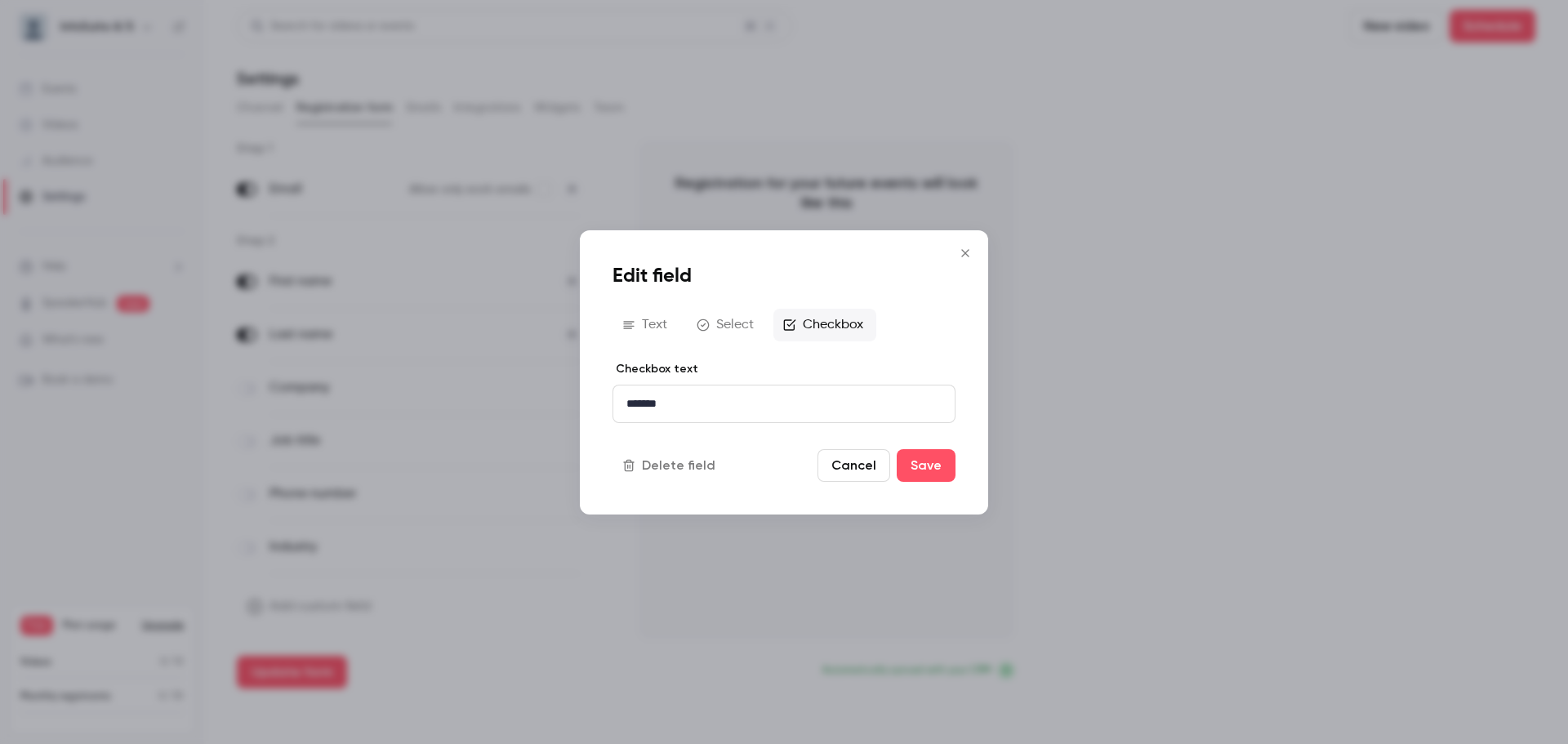
click at [961, 254] on icon "Close" at bounding box center [964, 254] width 19 height 13
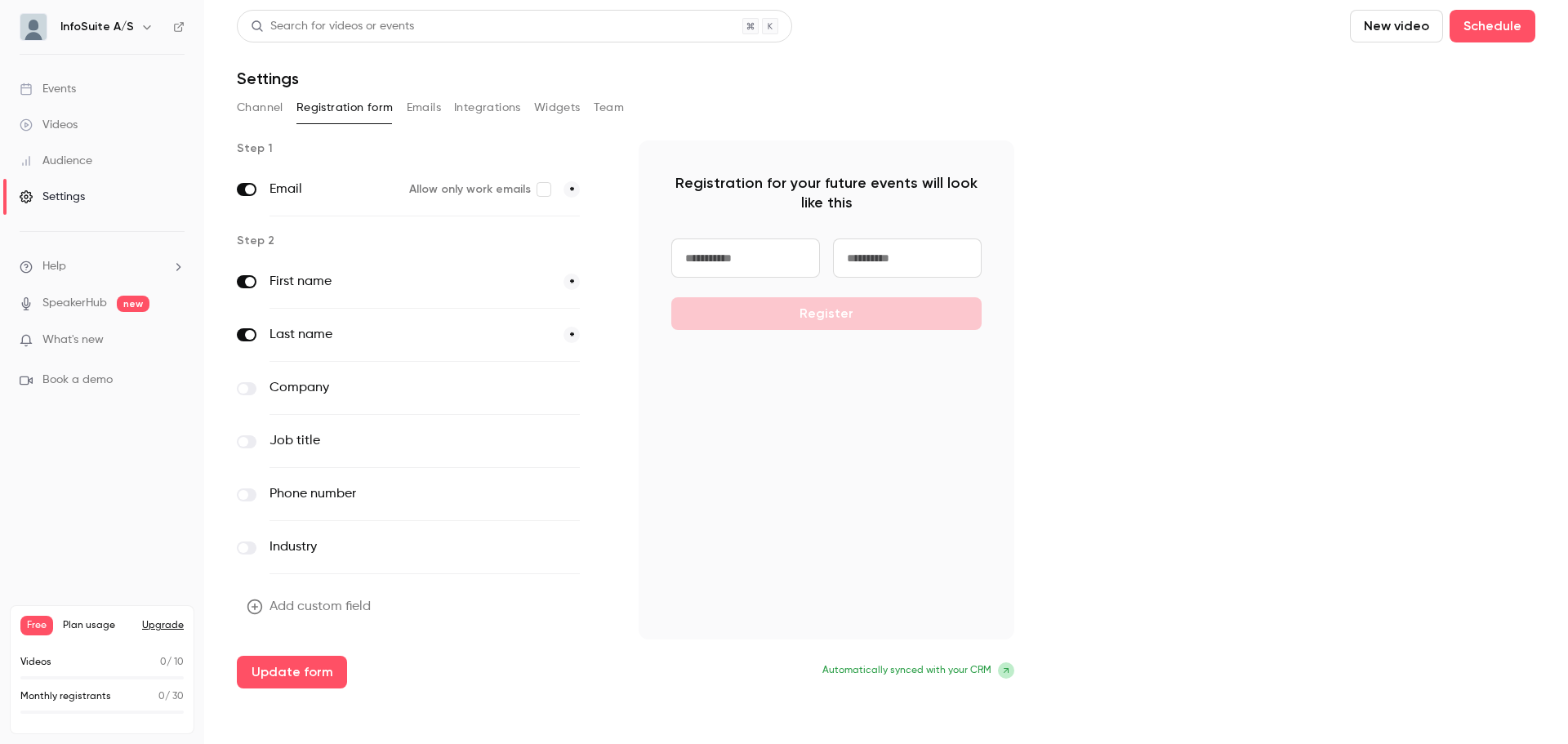
click at [306, 610] on button "Add custom field" at bounding box center [310, 606] width 147 height 33
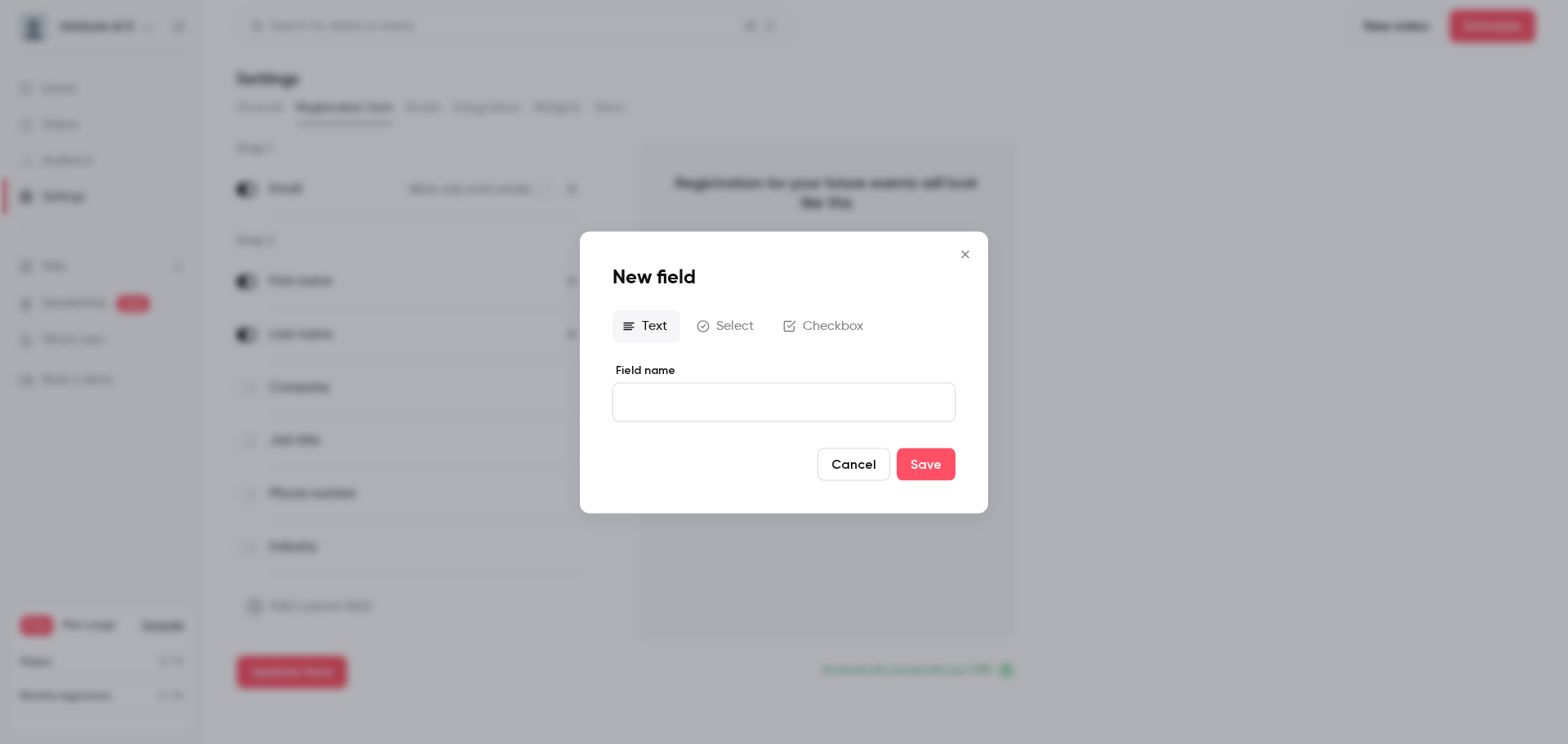
click at [855, 466] on button "Cancel" at bounding box center [854, 464] width 73 height 33
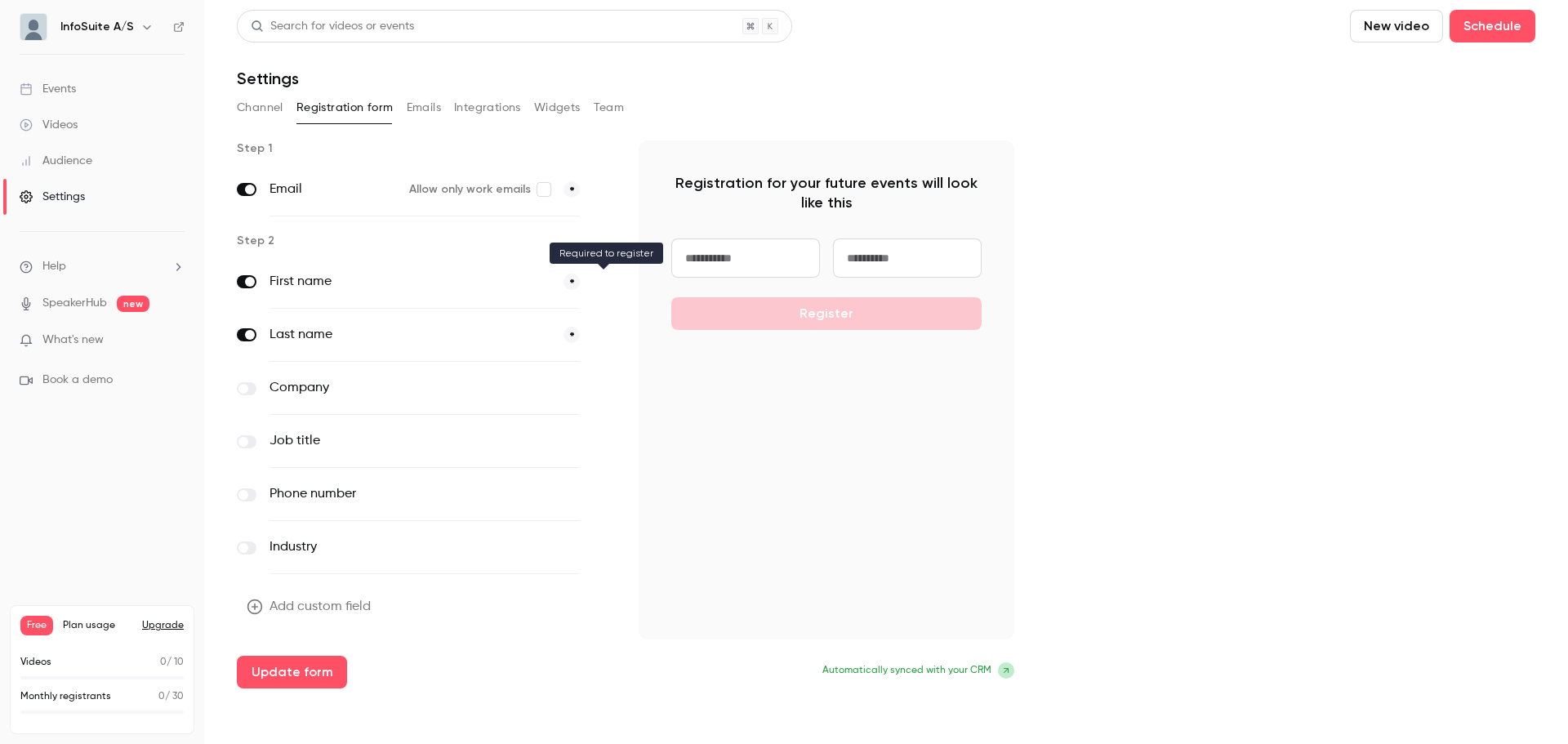
click at [606, 287] on span at bounding box center [602, 282] width 19 height 20
click at [598, 335] on span at bounding box center [602, 335] width 19 height 20
click at [595, 547] on button "button" at bounding box center [602, 548] width 19 height 19
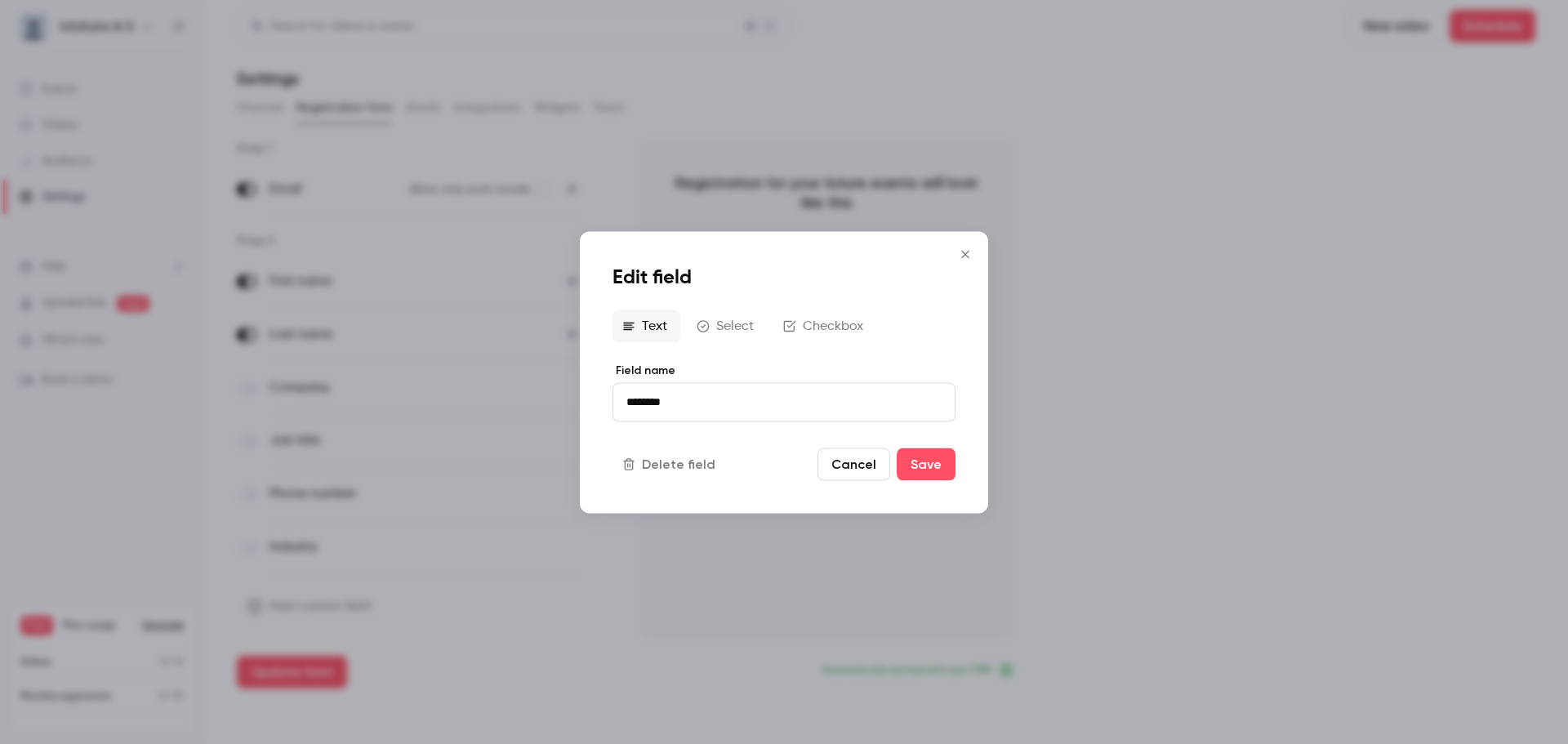
click at [970, 254] on icon "Close" at bounding box center [964, 254] width 19 height 13
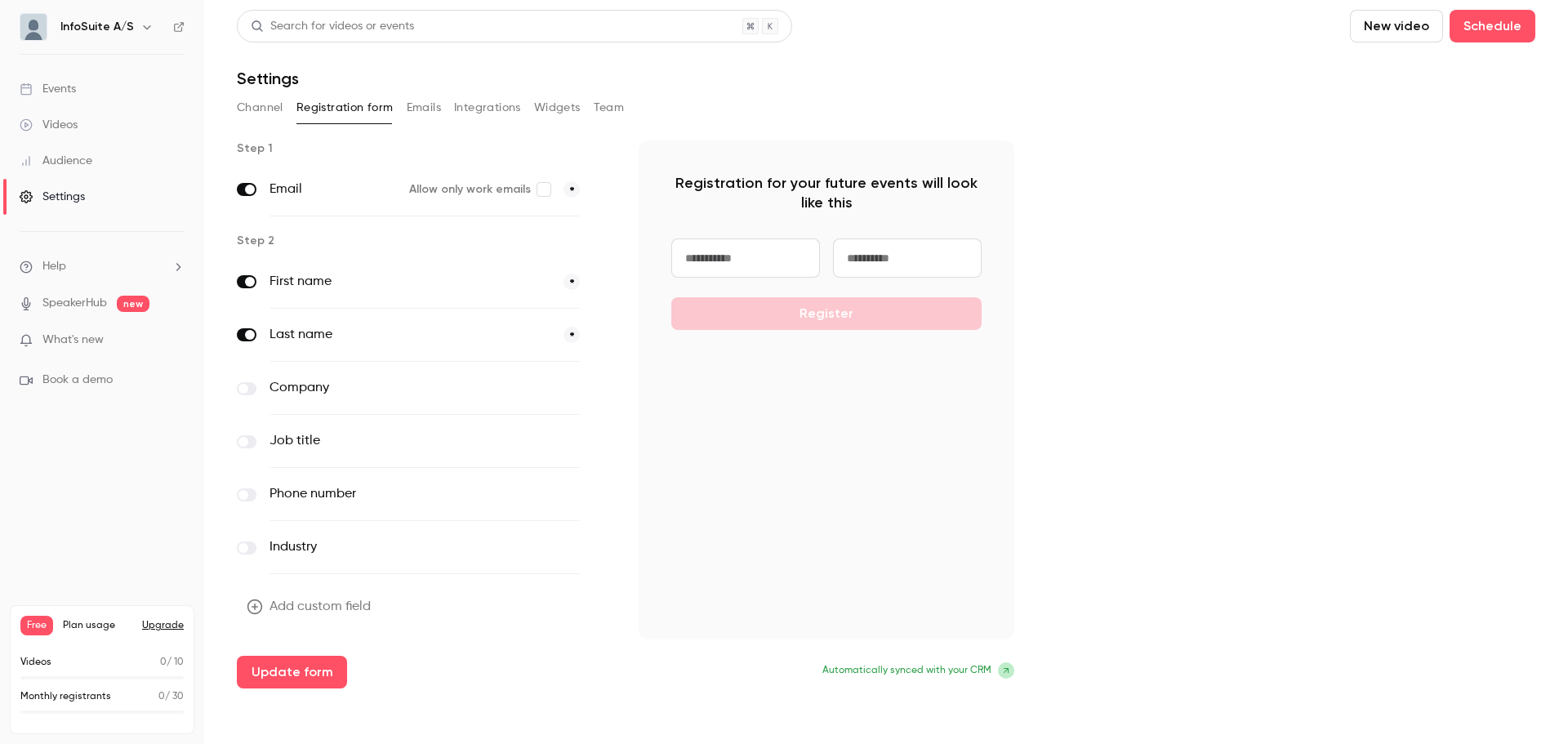
click at [604, 495] on icon "button" at bounding box center [603, 495] width 8 height 8
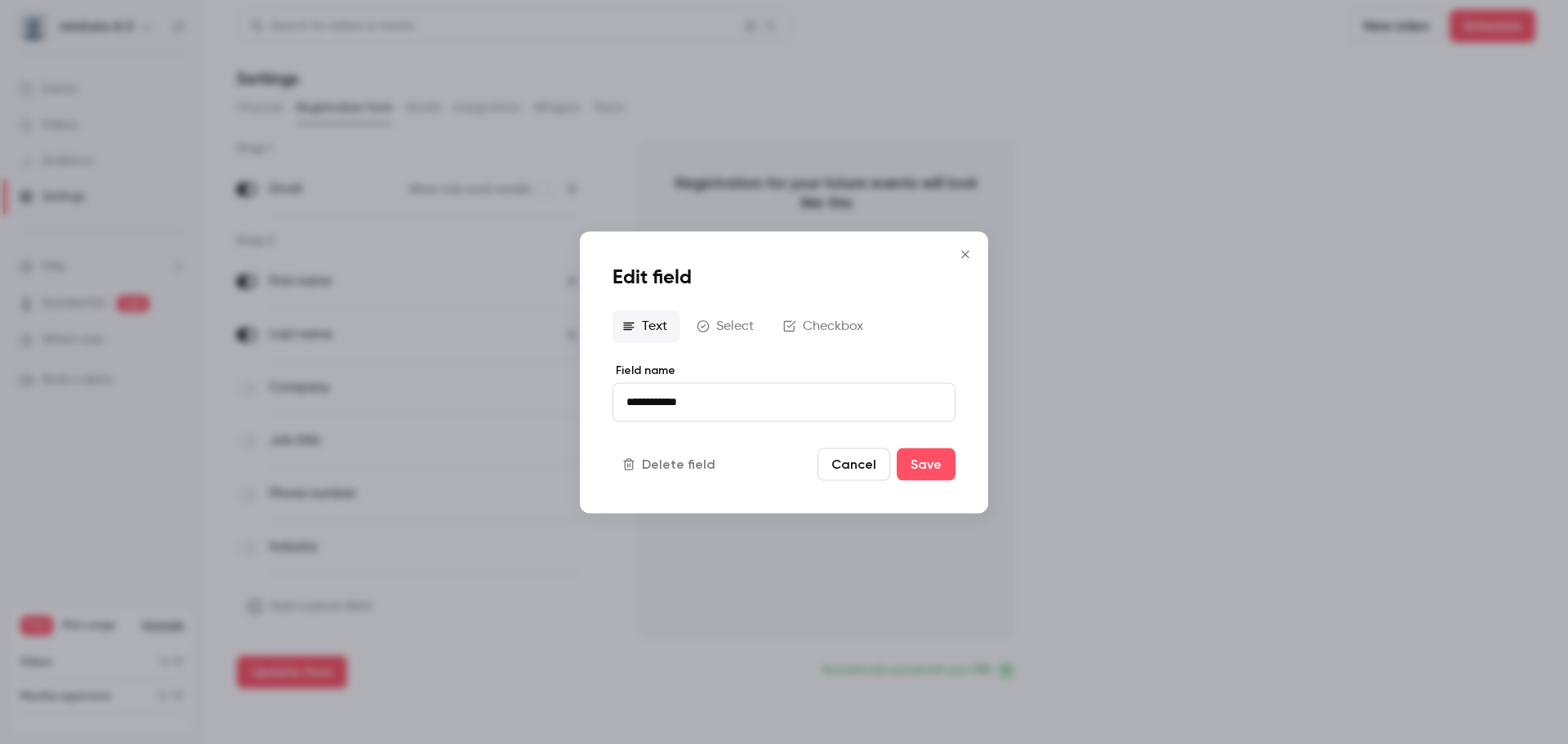
click at [709, 324] on button "Select" at bounding box center [726, 326] width 80 height 33
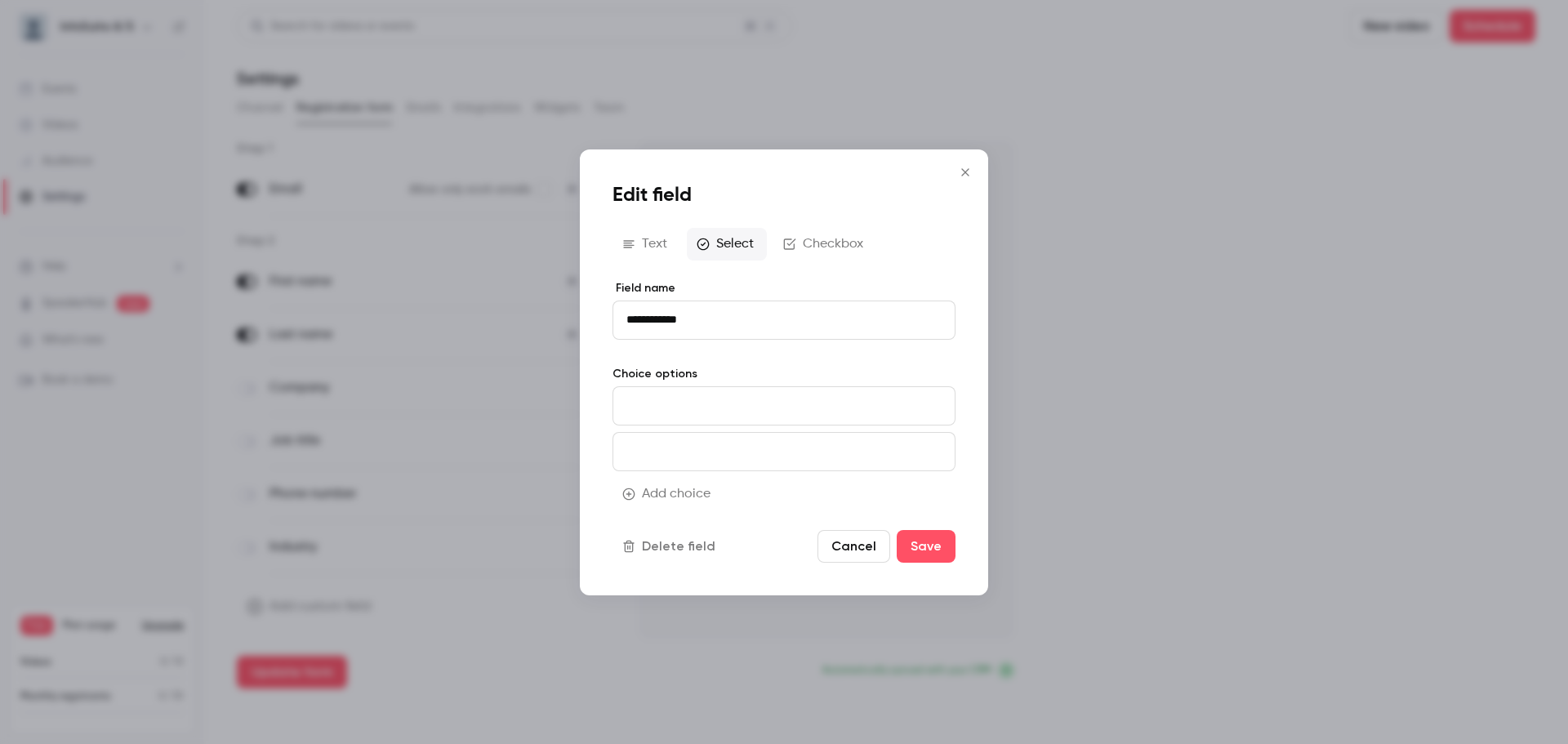
click at [703, 422] on input at bounding box center [784, 406] width 343 height 39
click at [702, 444] on input at bounding box center [784, 452] width 343 height 39
click at [667, 414] on input at bounding box center [784, 406] width 343 height 39
click at [656, 251] on button "Text" at bounding box center [646, 244] width 68 height 33
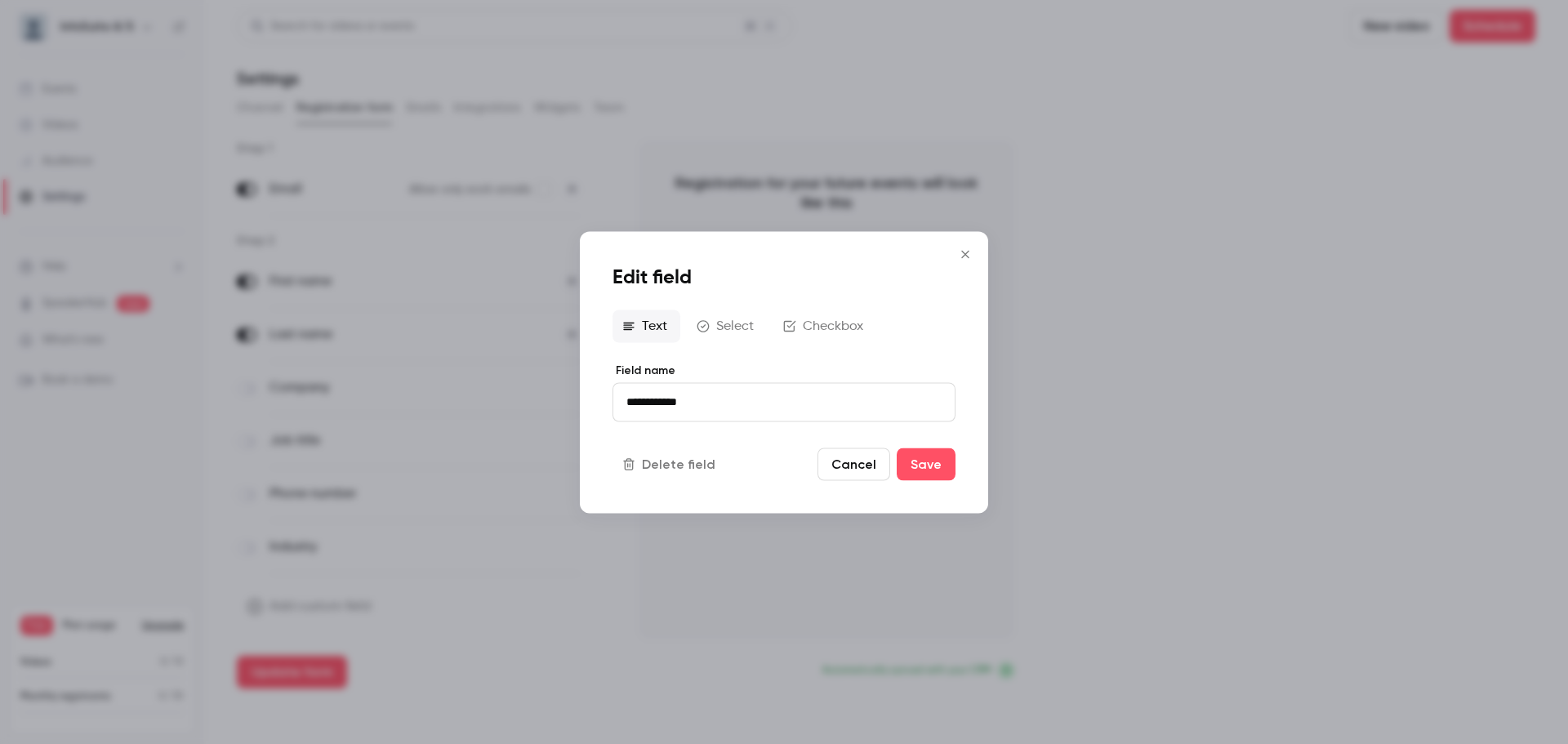
click at [731, 320] on button "Select" at bounding box center [726, 326] width 80 height 33
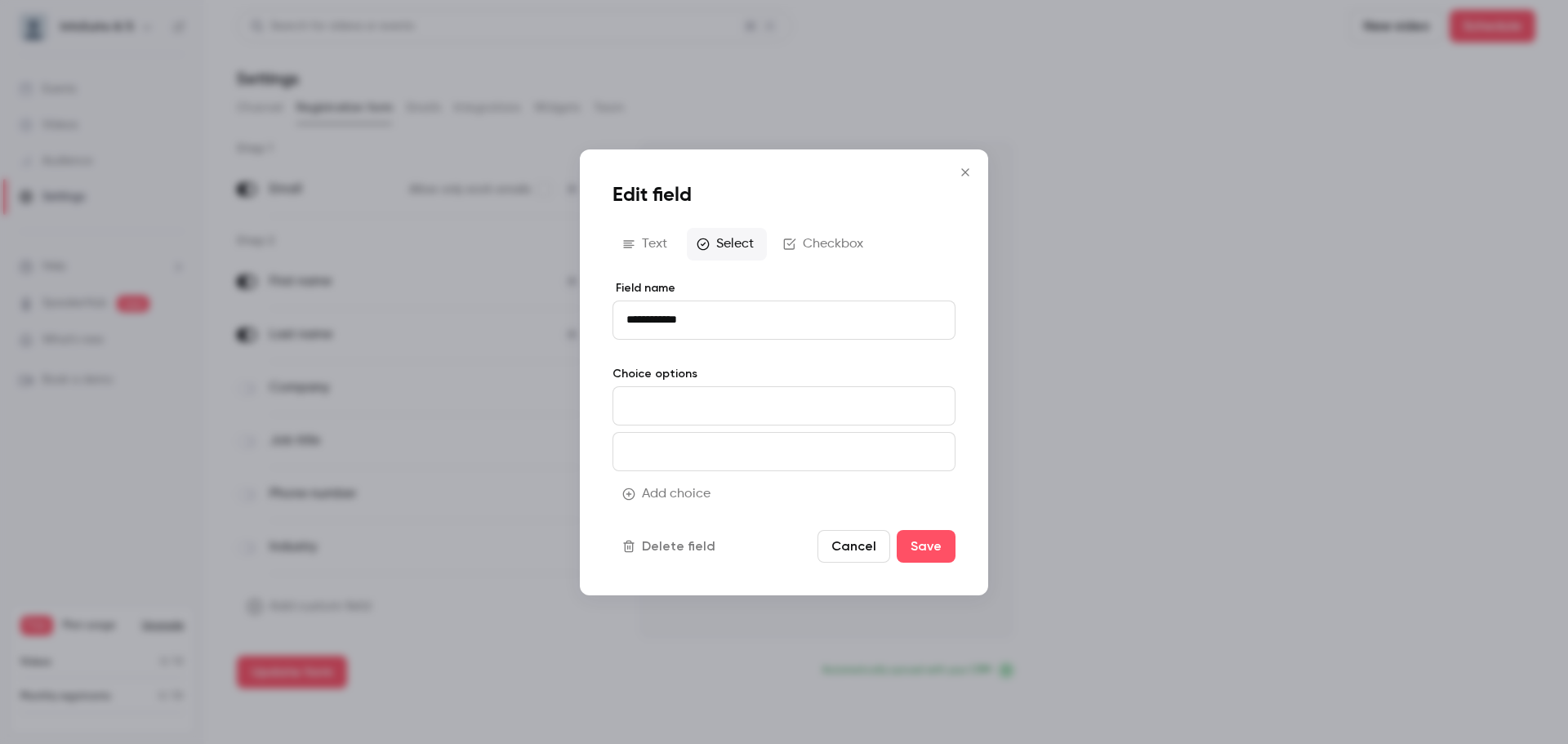
click at [816, 248] on button "Checkbox" at bounding box center [824, 244] width 103 height 33
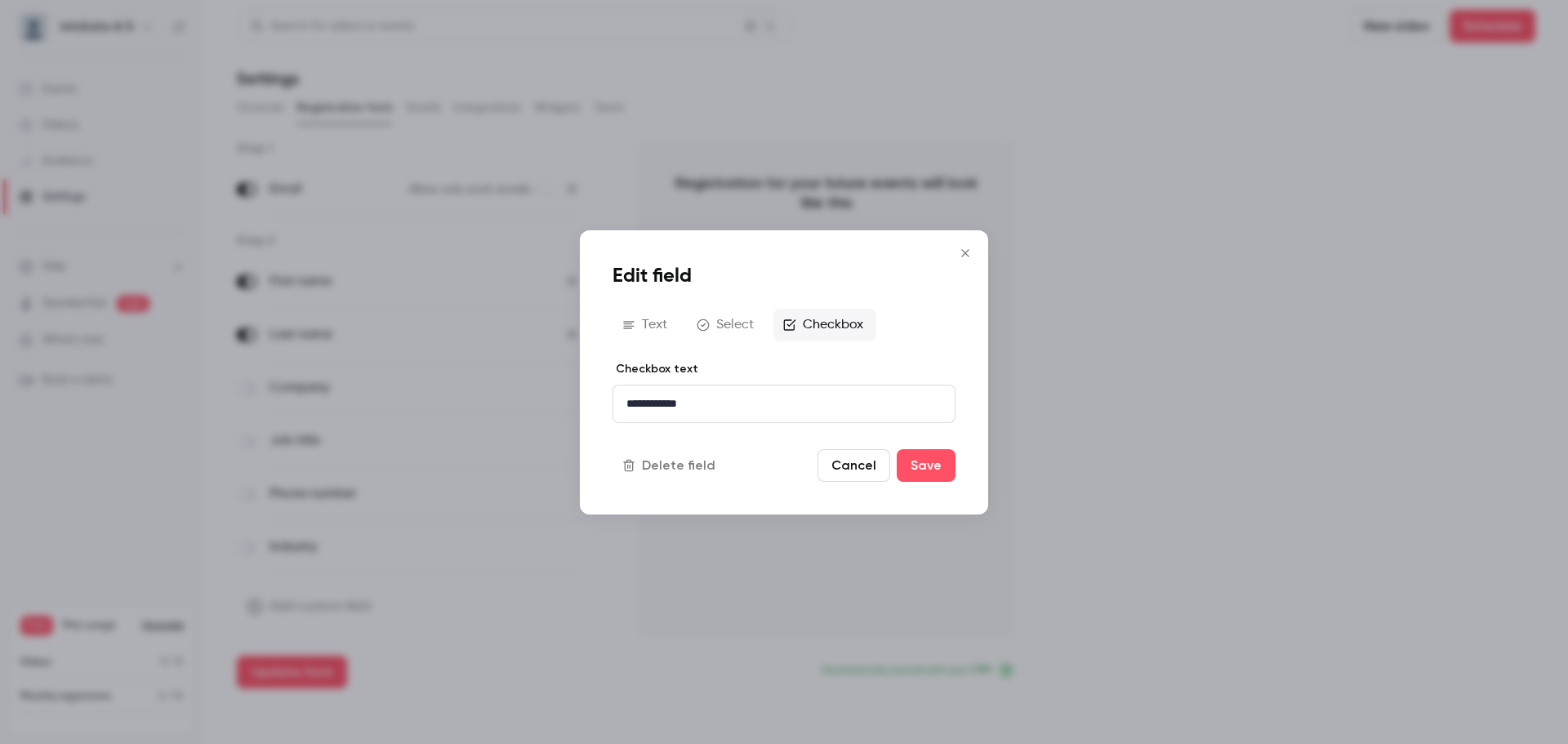
click at [742, 325] on button "Select" at bounding box center [726, 325] width 80 height 33
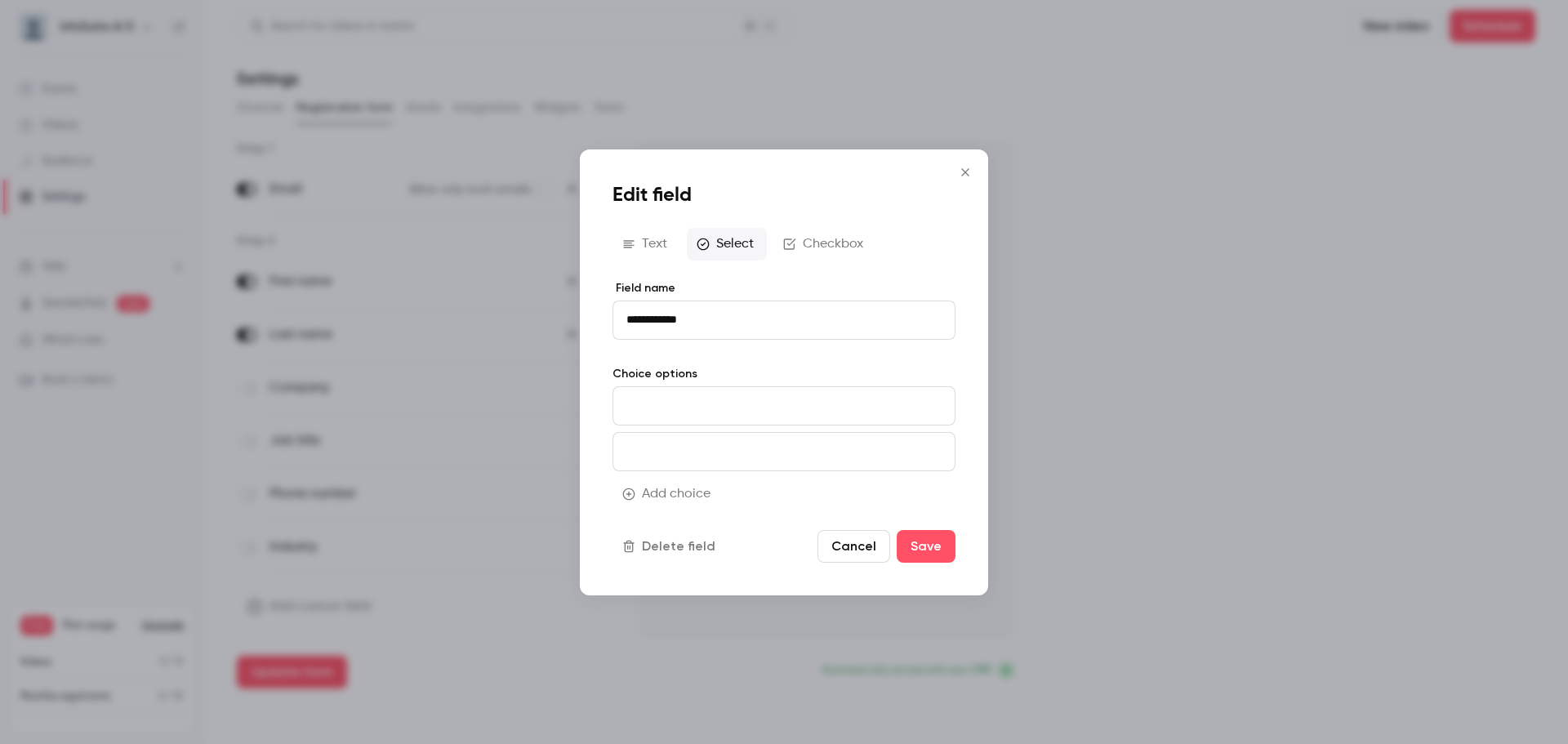
click at [742, 406] on input at bounding box center [784, 406] width 343 height 39
click at [724, 449] on input at bounding box center [784, 452] width 343 height 39
click at [723, 400] on input at bounding box center [784, 406] width 343 height 39
type input "********"
click at [917, 548] on div "Delete field Cancel Save" at bounding box center [784, 546] width 343 height 33
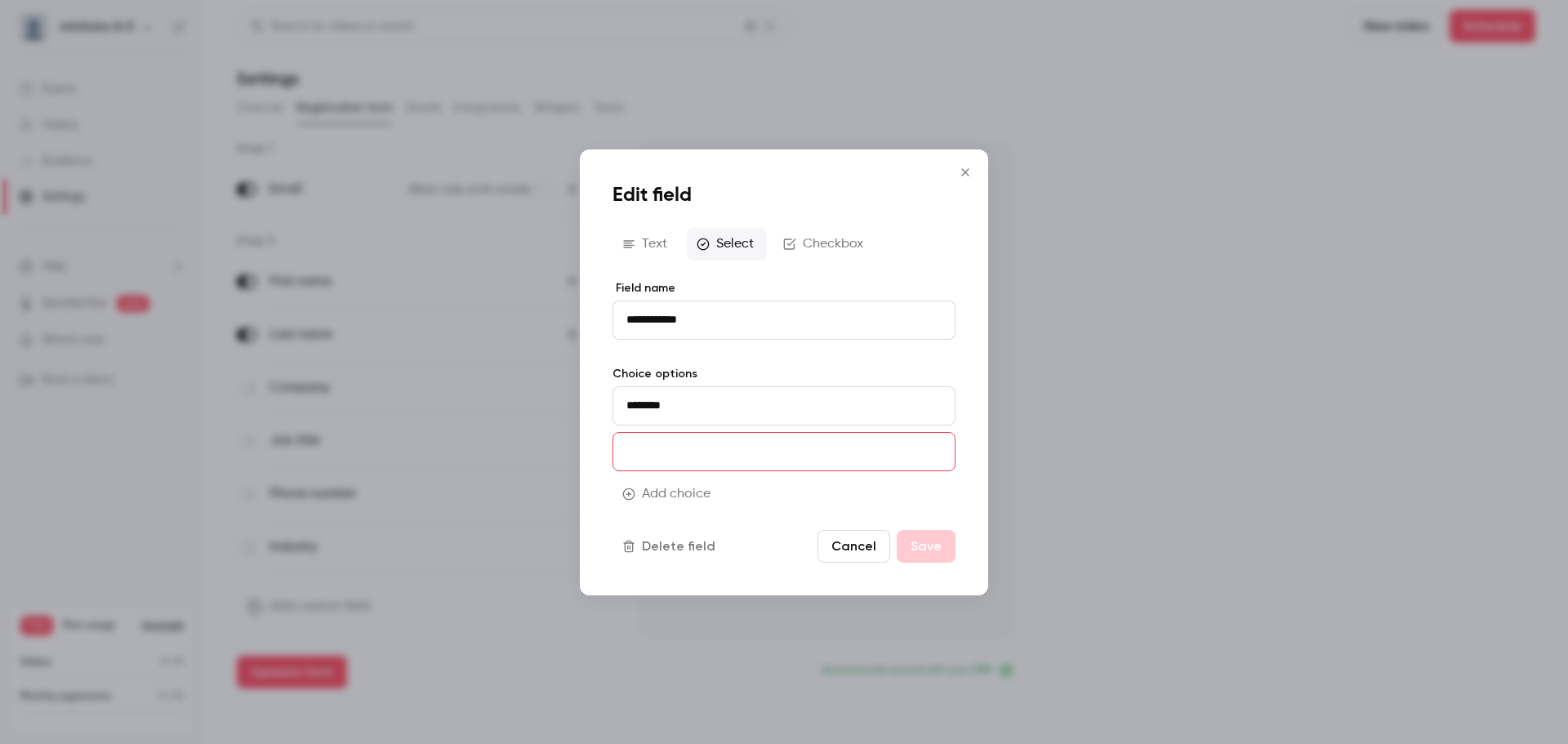
click at [698, 494] on button "Add choice" at bounding box center [668, 494] width 111 height 33
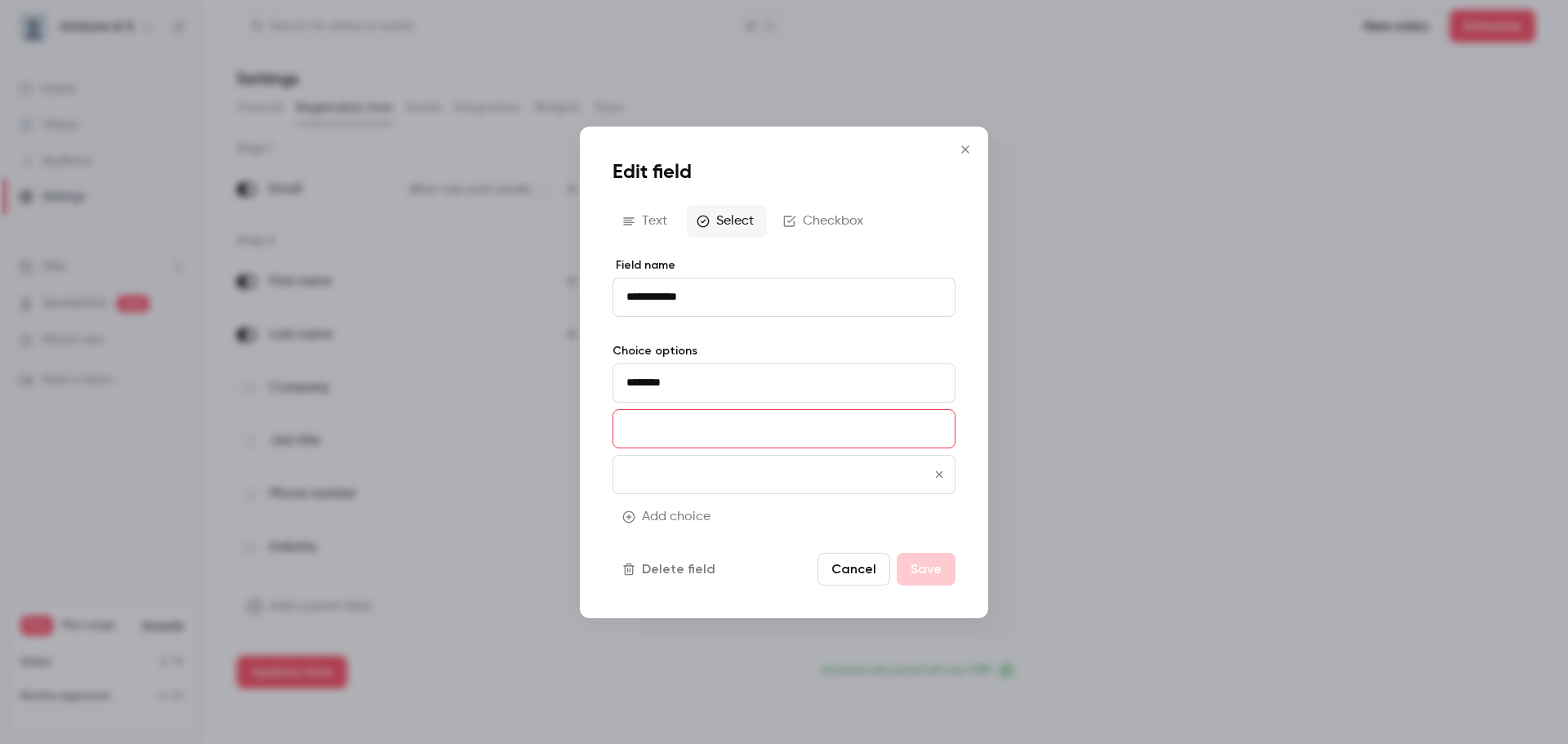
click at [936, 476] on icon "button" at bounding box center [939, 474] width 13 height 12
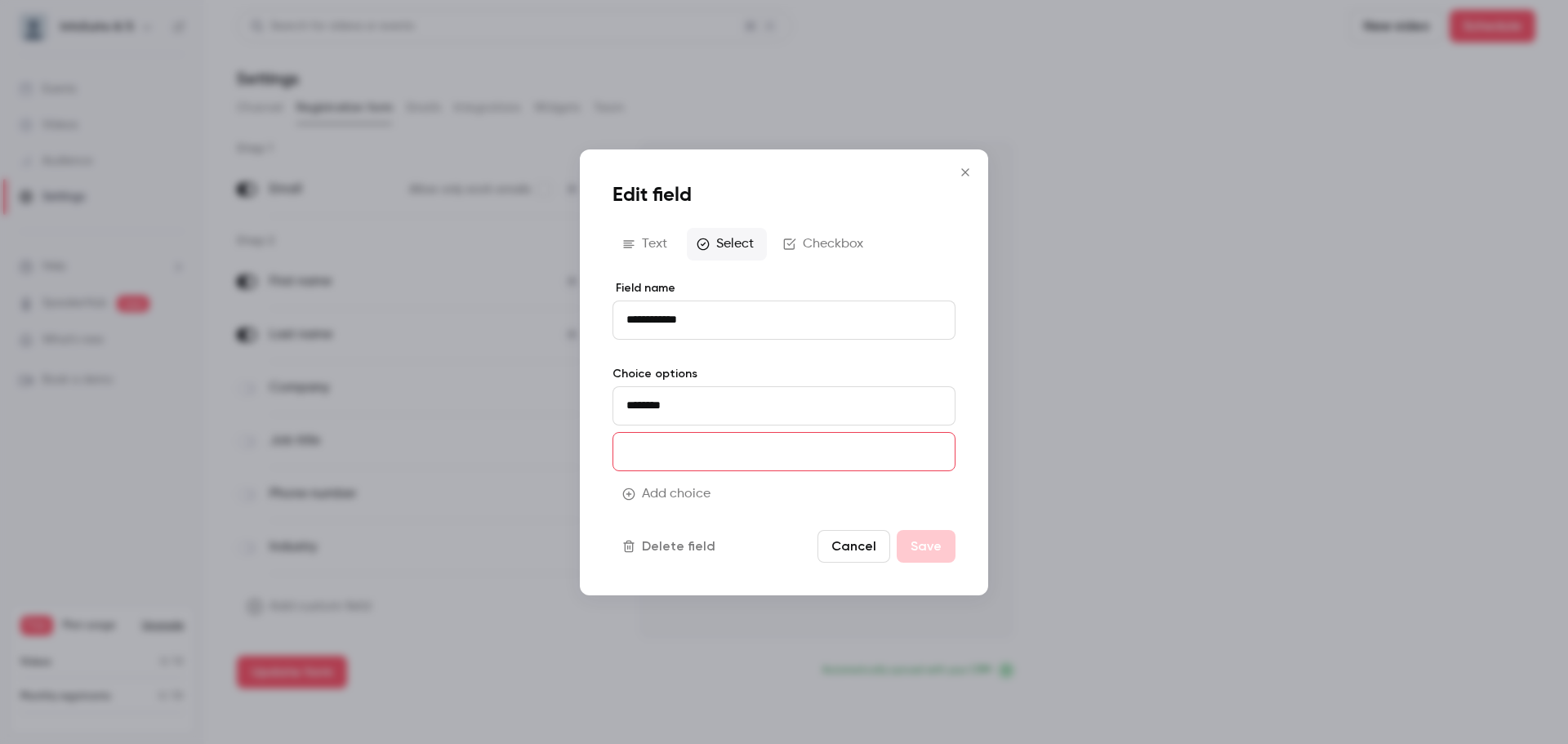
click at [862, 552] on button "Cancel" at bounding box center [854, 546] width 73 height 33
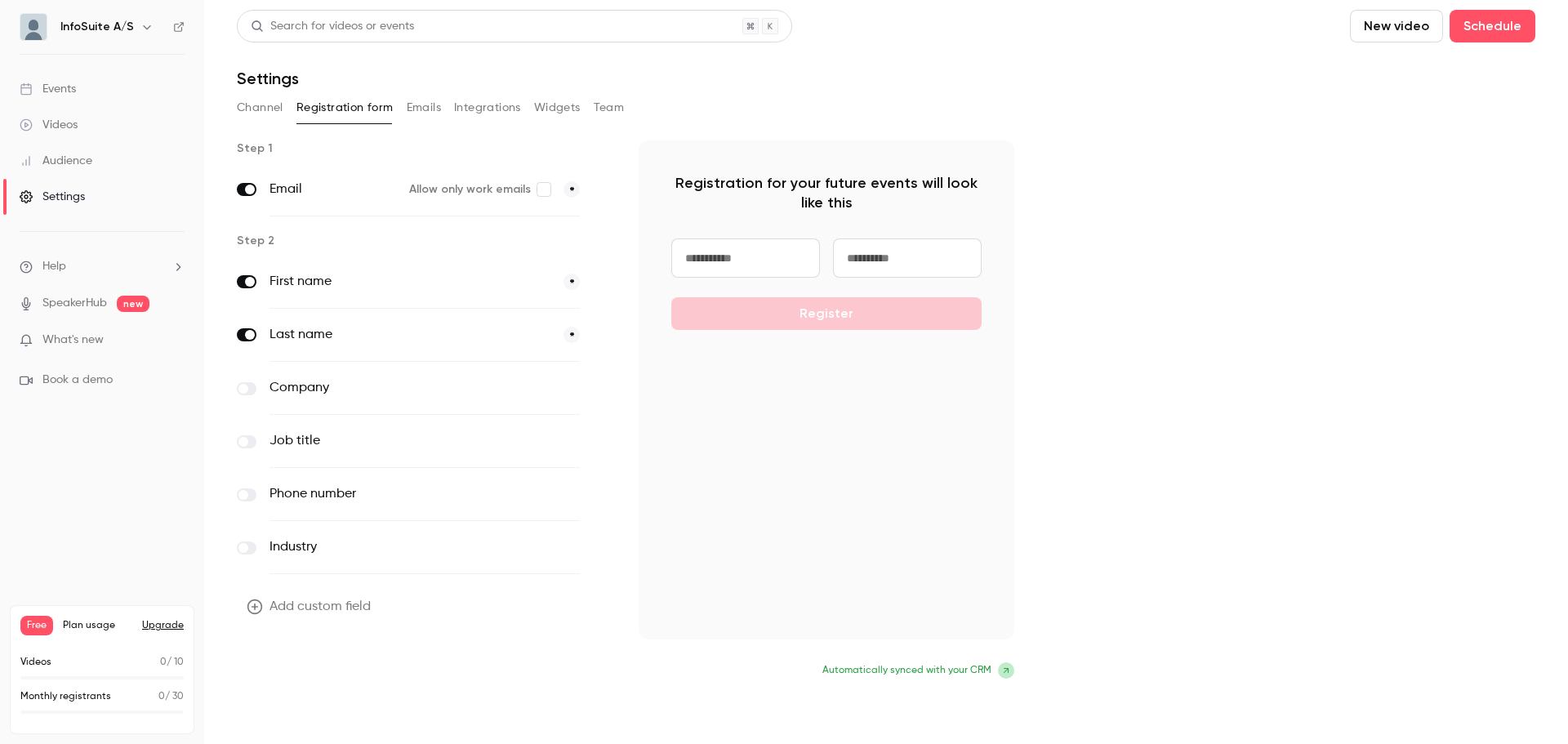
click at [327, 675] on button "Update form" at bounding box center [291, 672] width 110 height 33
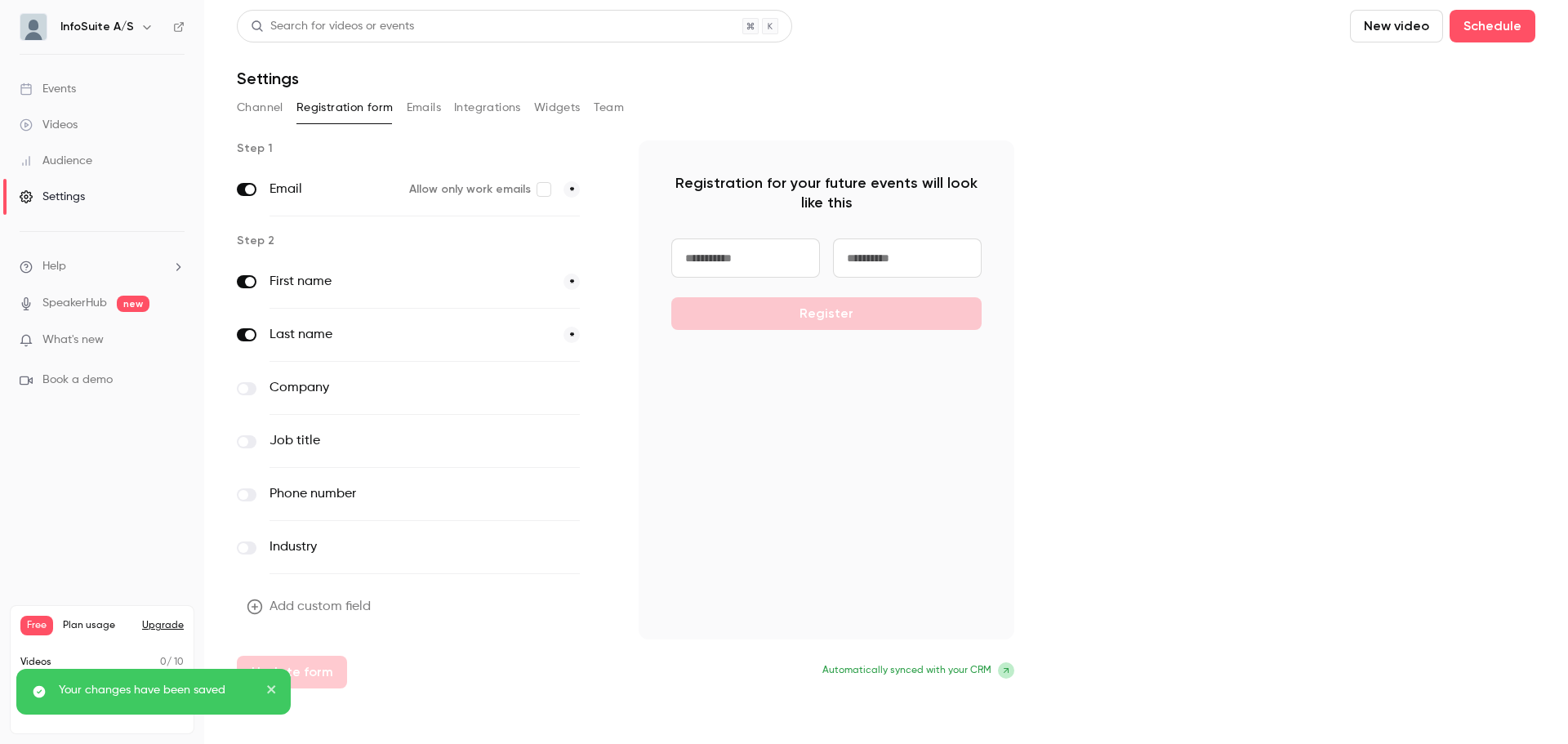
click at [273, 693] on icon "close" at bounding box center [272, 689] width 12 height 13
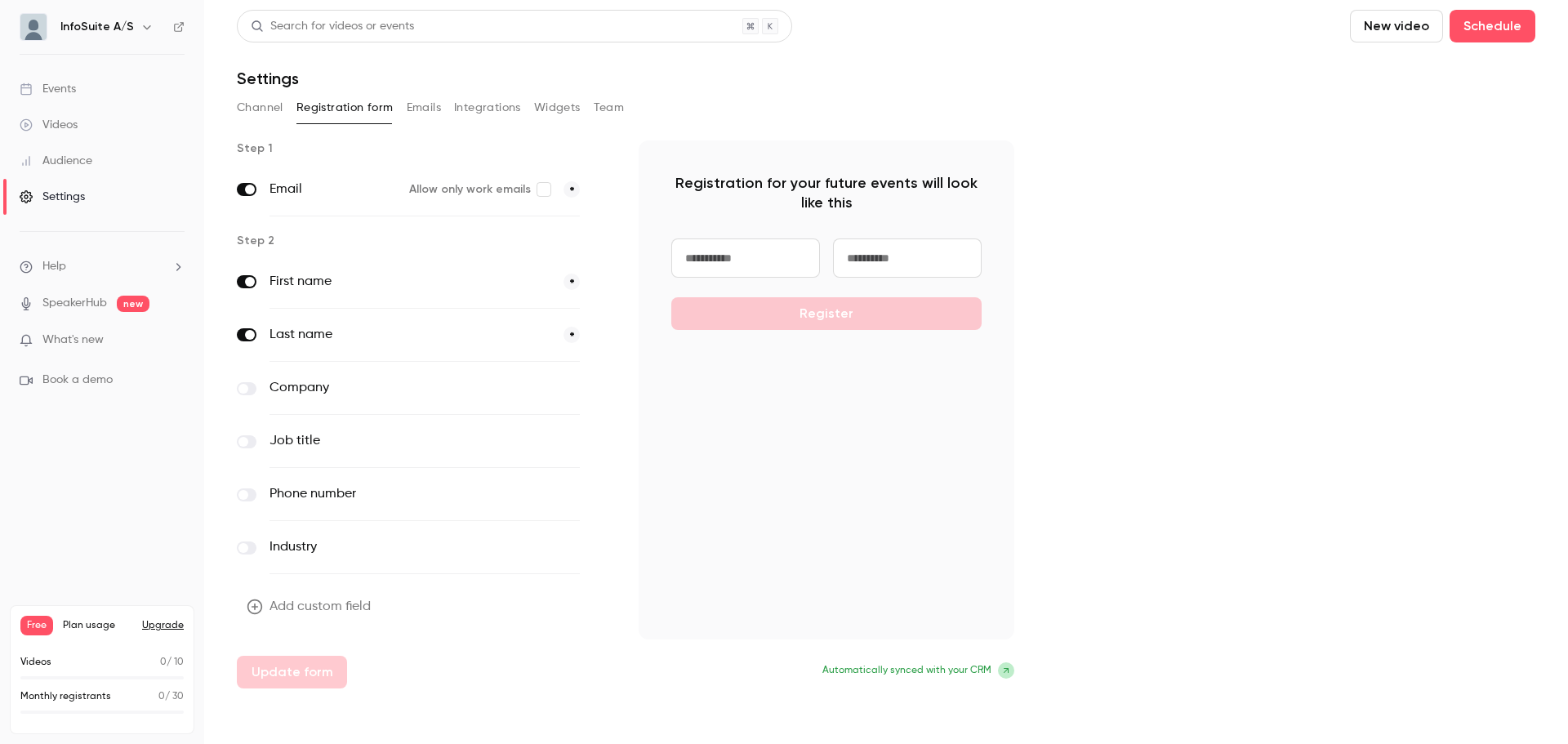
click at [454, 100] on button "Integrations" at bounding box center [488, 107] width 67 height 26
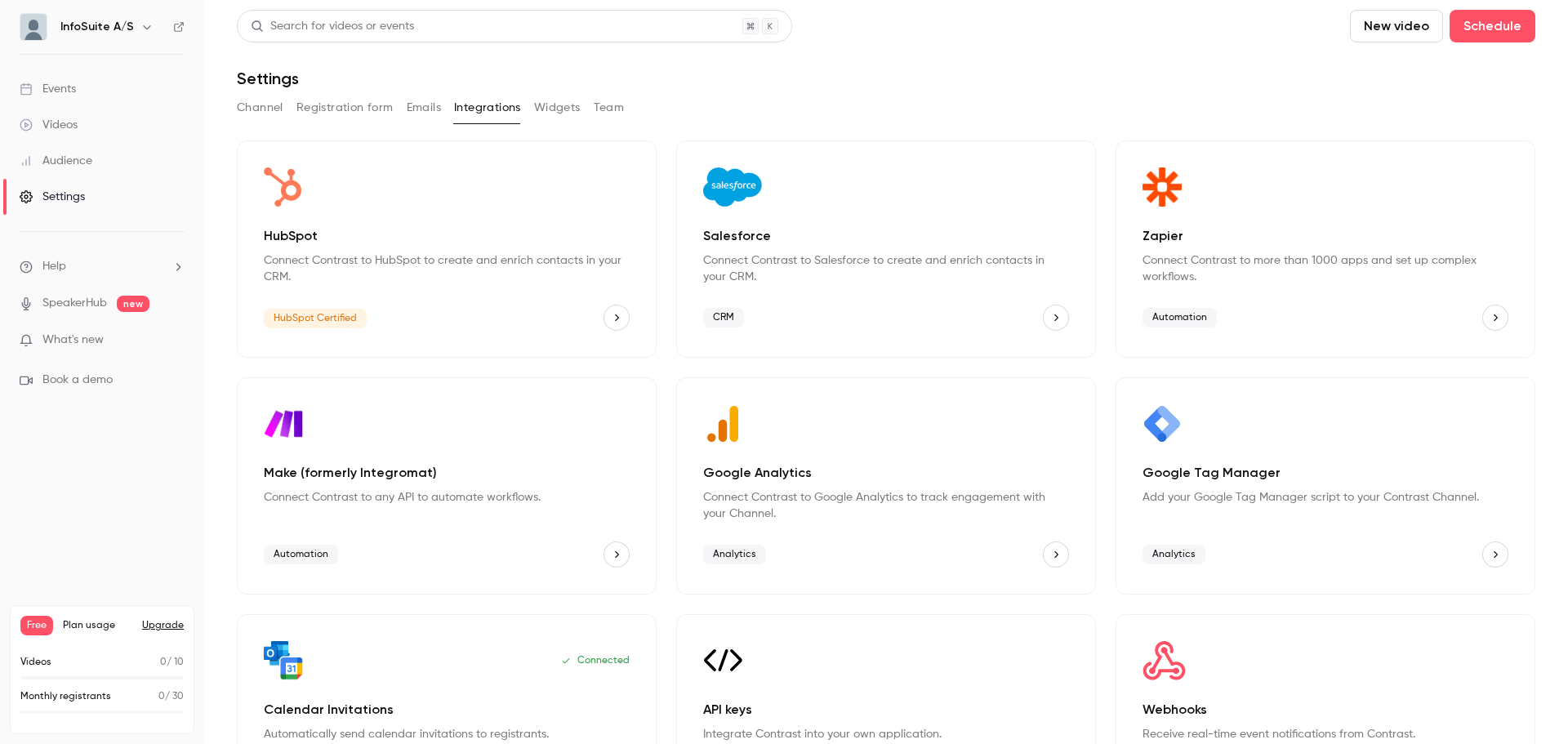
click at [326, 118] on button "Registration form" at bounding box center [345, 107] width 97 height 26
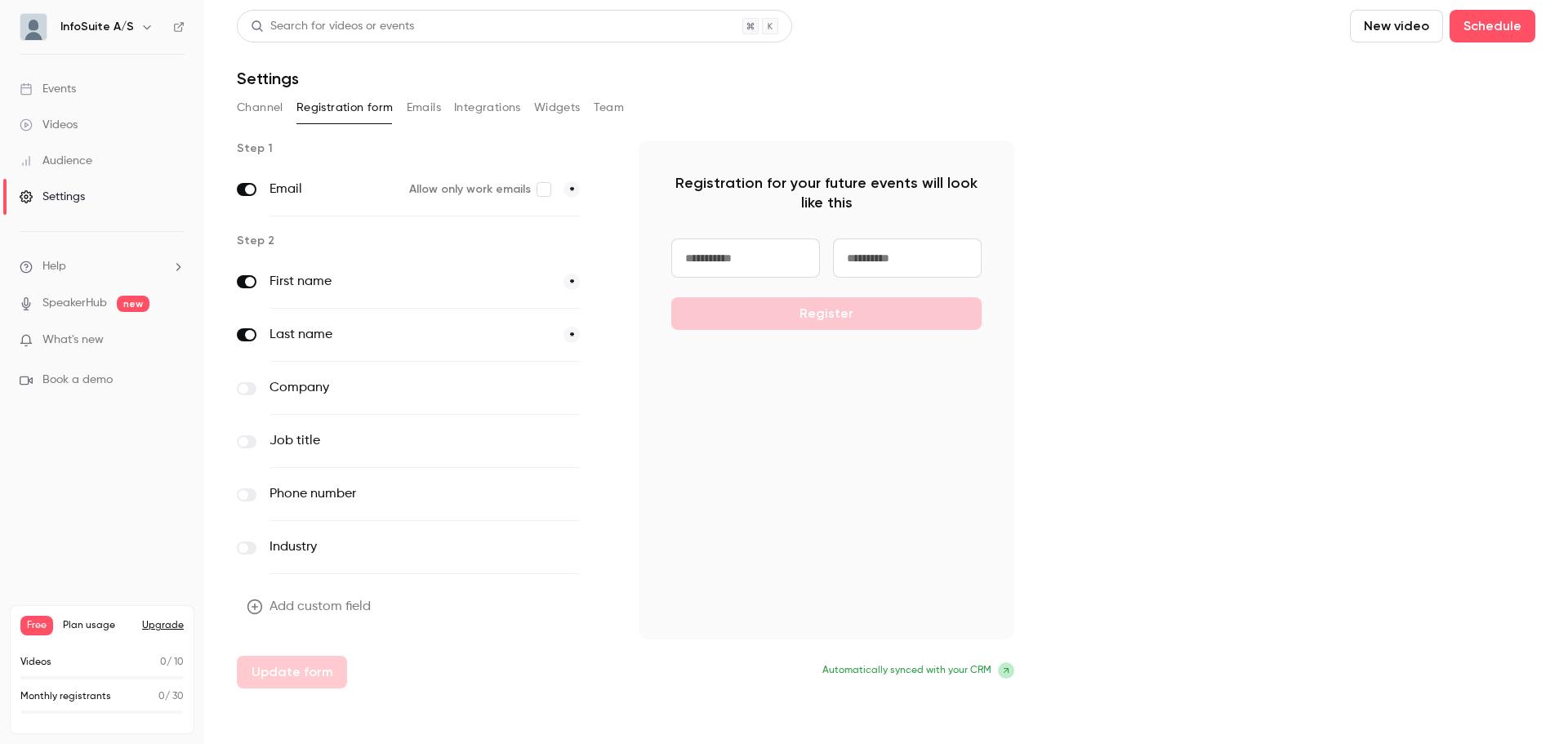
click at [750, 257] on input at bounding box center [745, 258] width 149 height 39
click at [931, 252] on input at bounding box center [907, 258] width 149 height 39
click at [825, 315] on div "Register" at bounding box center [827, 284] width 311 height 92
click at [717, 253] on input at bounding box center [745, 258] width 149 height 39
type input "***"
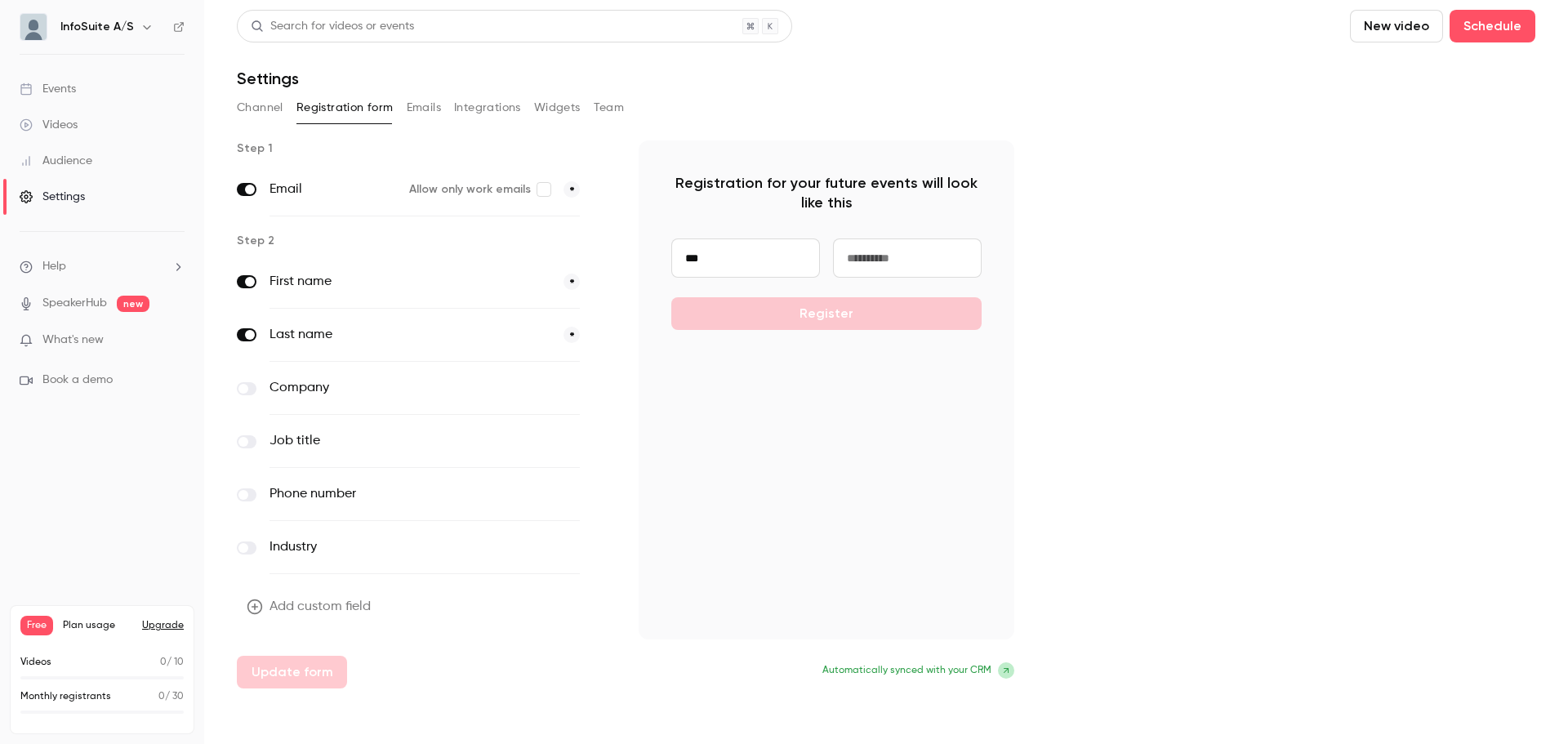
click at [873, 261] on input at bounding box center [907, 258] width 149 height 39
type input "******"
click at [881, 312] on div "*** ****** Register" at bounding box center [827, 284] width 311 height 92
click at [880, 266] on input "******" at bounding box center [907, 258] width 149 height 39
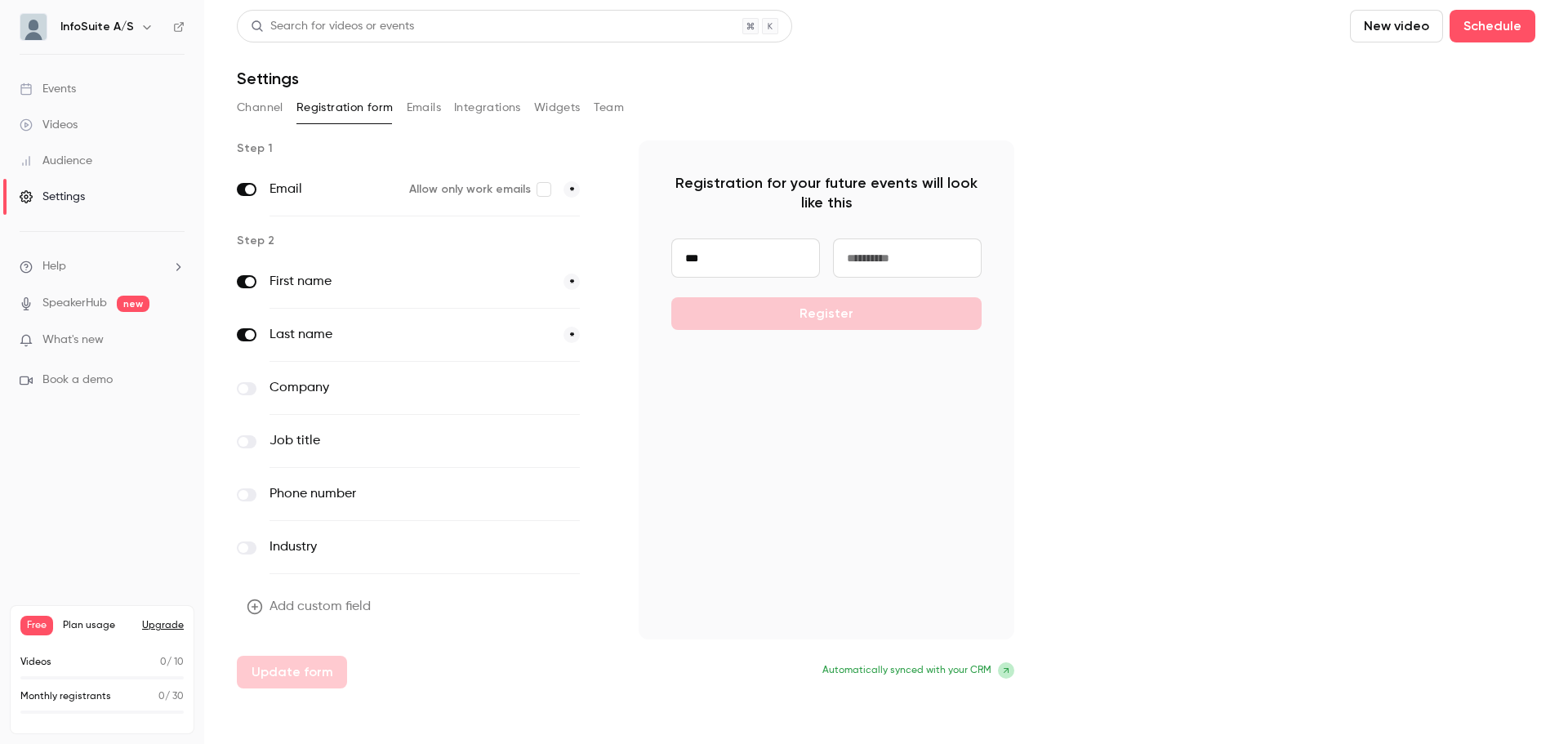
click at [703, 257] on input "***" at bounding box center [745, 258] width 149 height 39
click at [740, 394] on div "Registration for your future events will look like this Register" at bounding box center [826, 390] width 375 height 499
